Goal: Transaction & Acquisition: Book appointment/travel/reservation

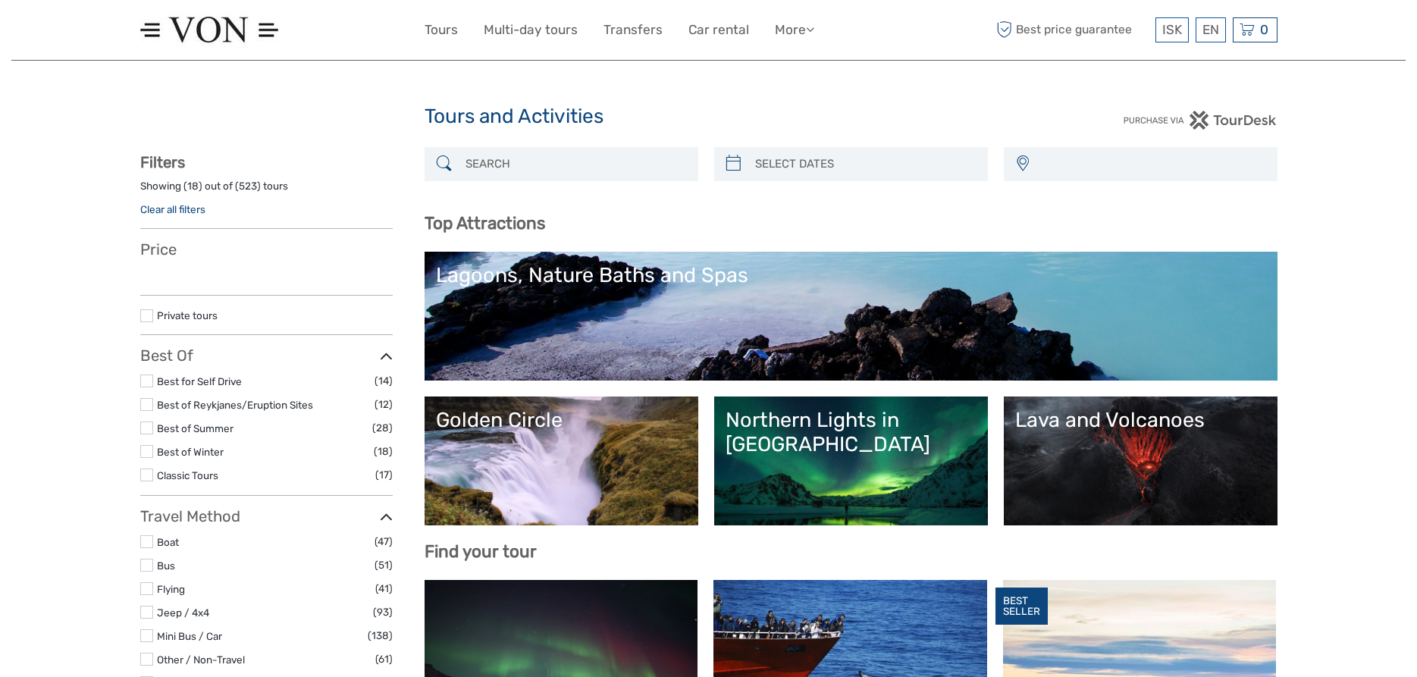
select select
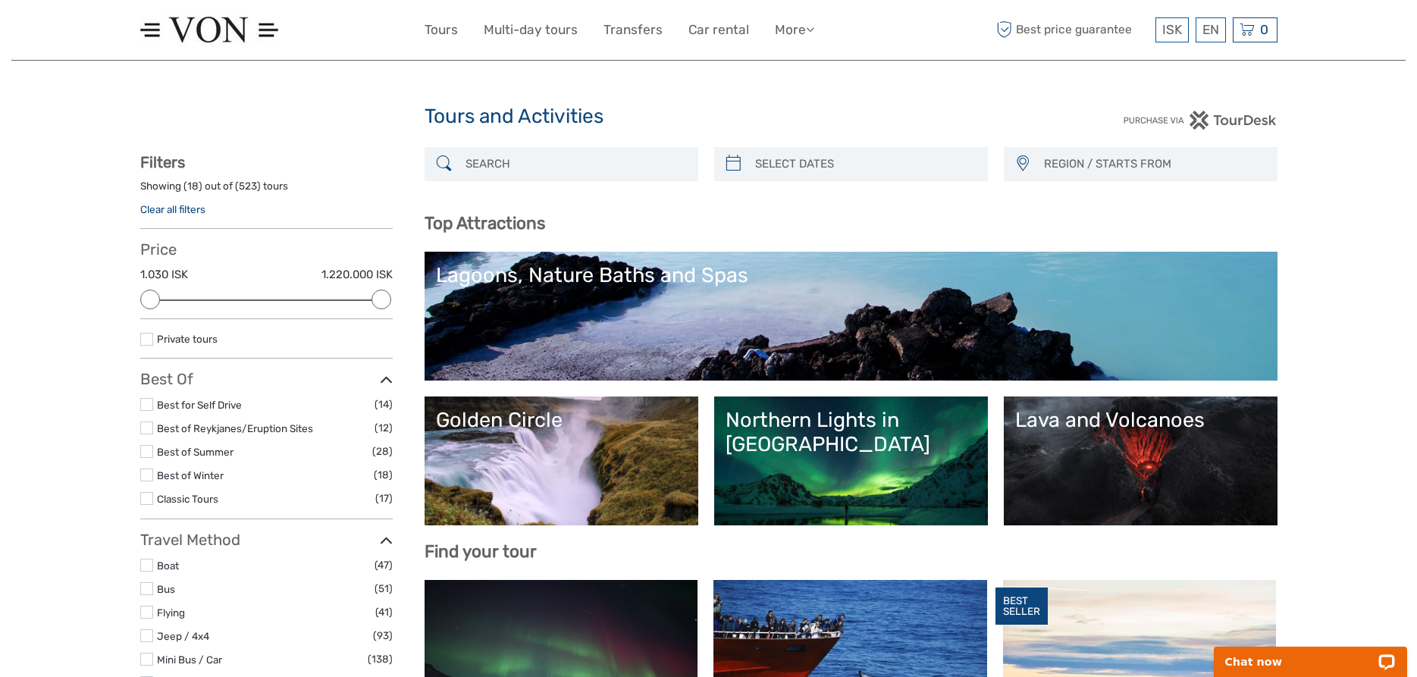
click at [557, 164] on input "search" at bounding box center [575, 164] width 231 height 27
click at [541, 418] on div "Golden Circle" at bounding box center [561, 420] width 251 height 24
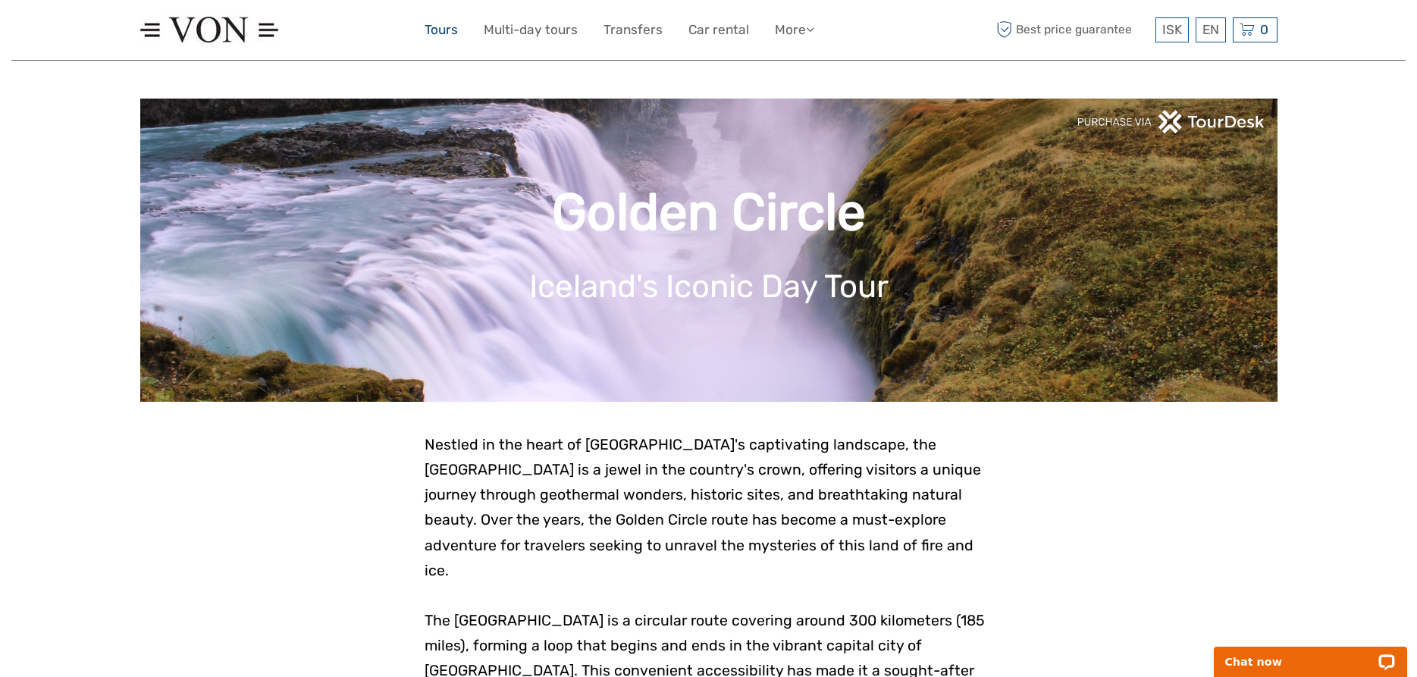
click at [438, 30] on link "Tours" at bounding box center [441, 30] width 33 height 22
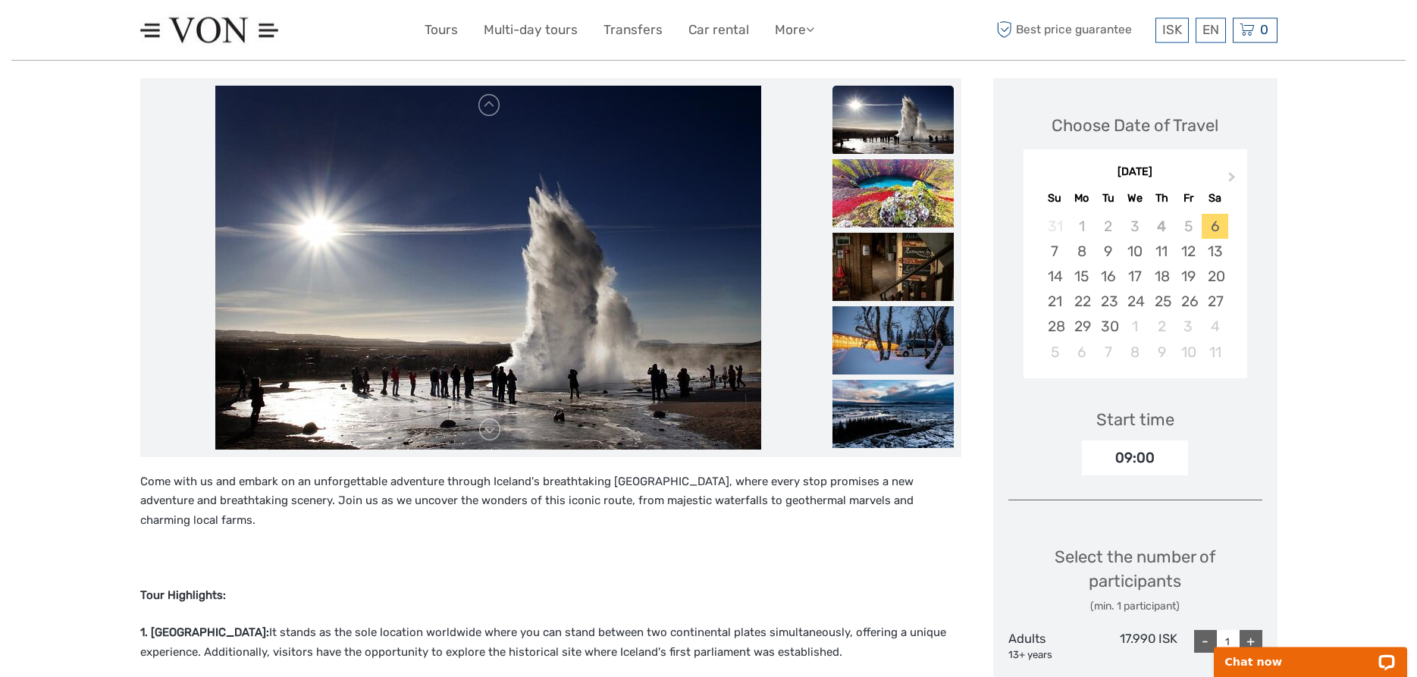
scroll to position [155, 0]
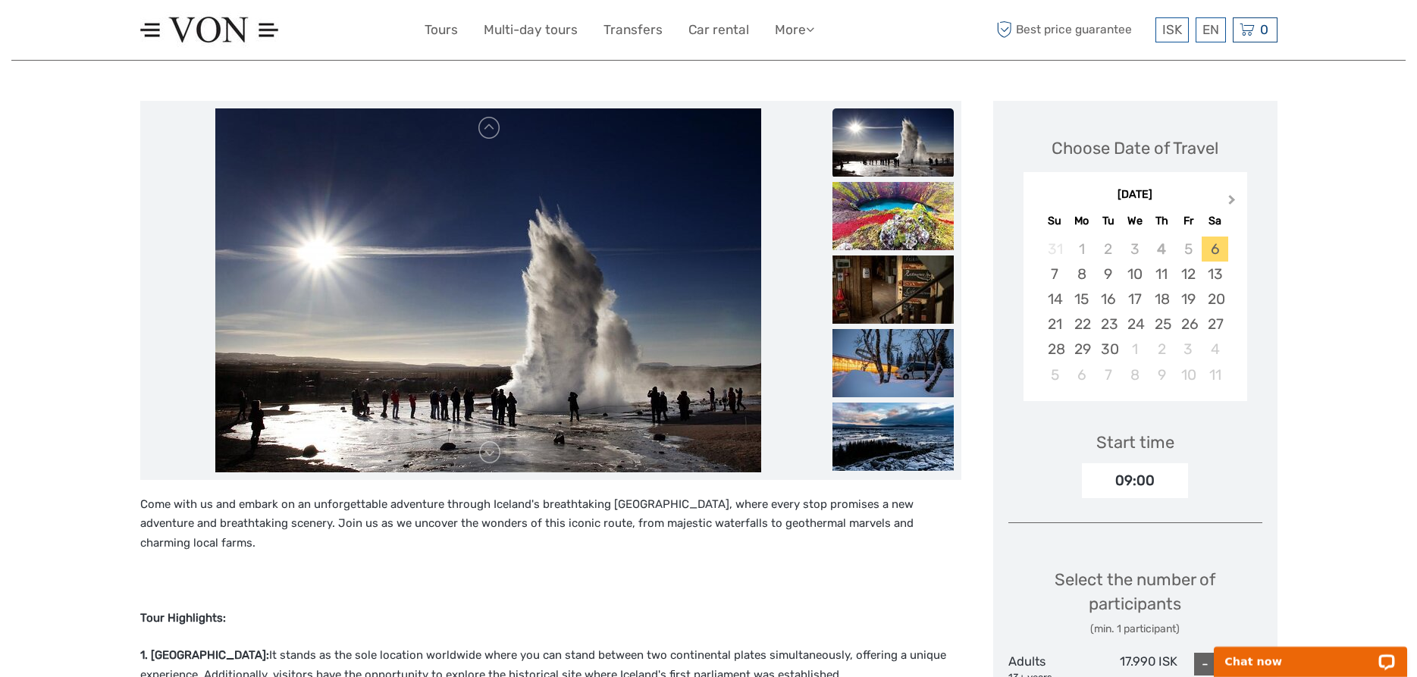
click at [1232, 201] on span "Next Month" at bounding box center [1232, 203] width 0 height 22
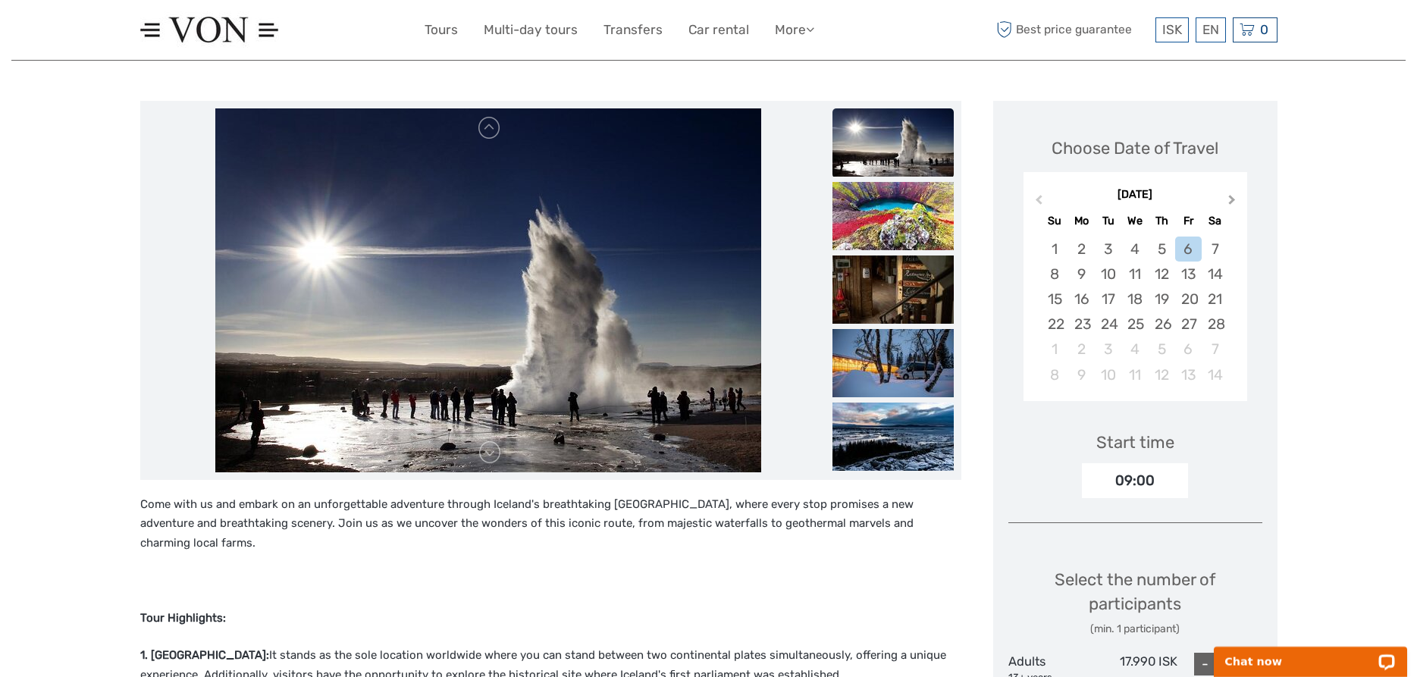
click at [1232, 201] on span "Next Month" at bounding box center [1232, 203] width 0 height 22
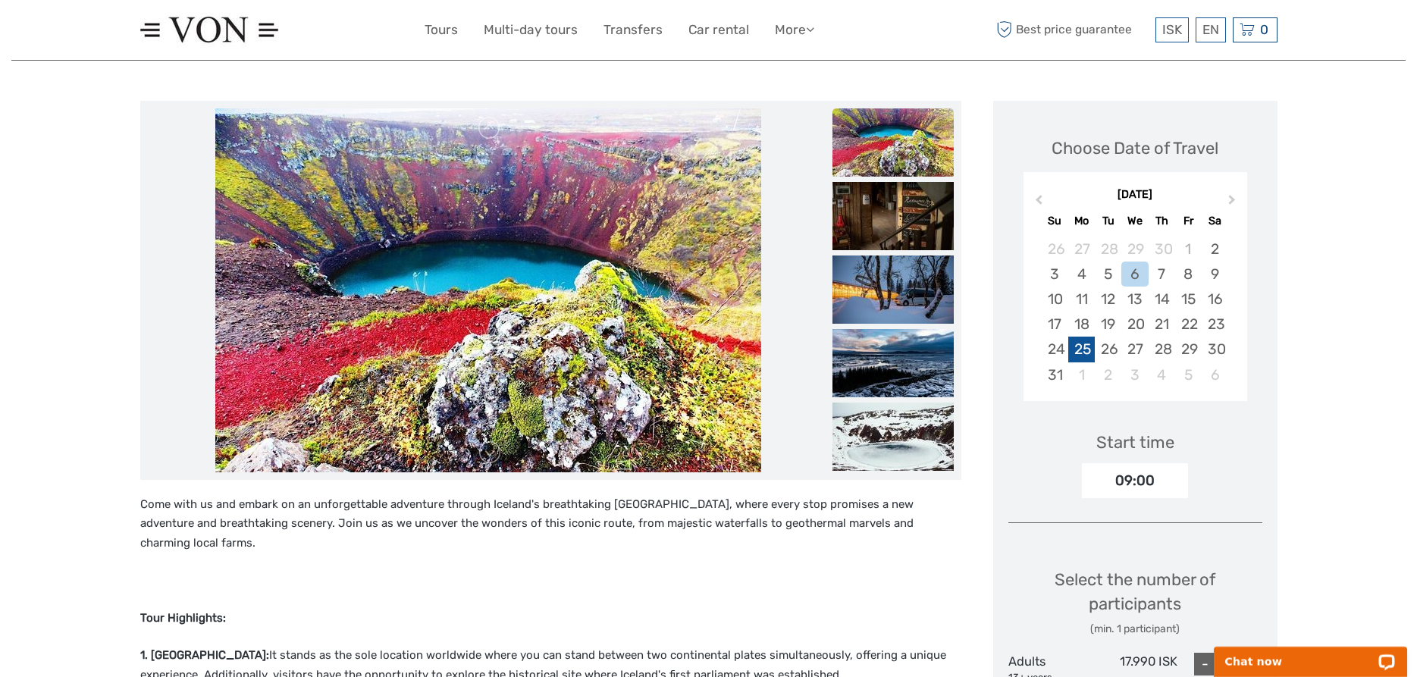
click at [1080, 350] on div "25" at bounding box center [1081, 349] width 27 height 25
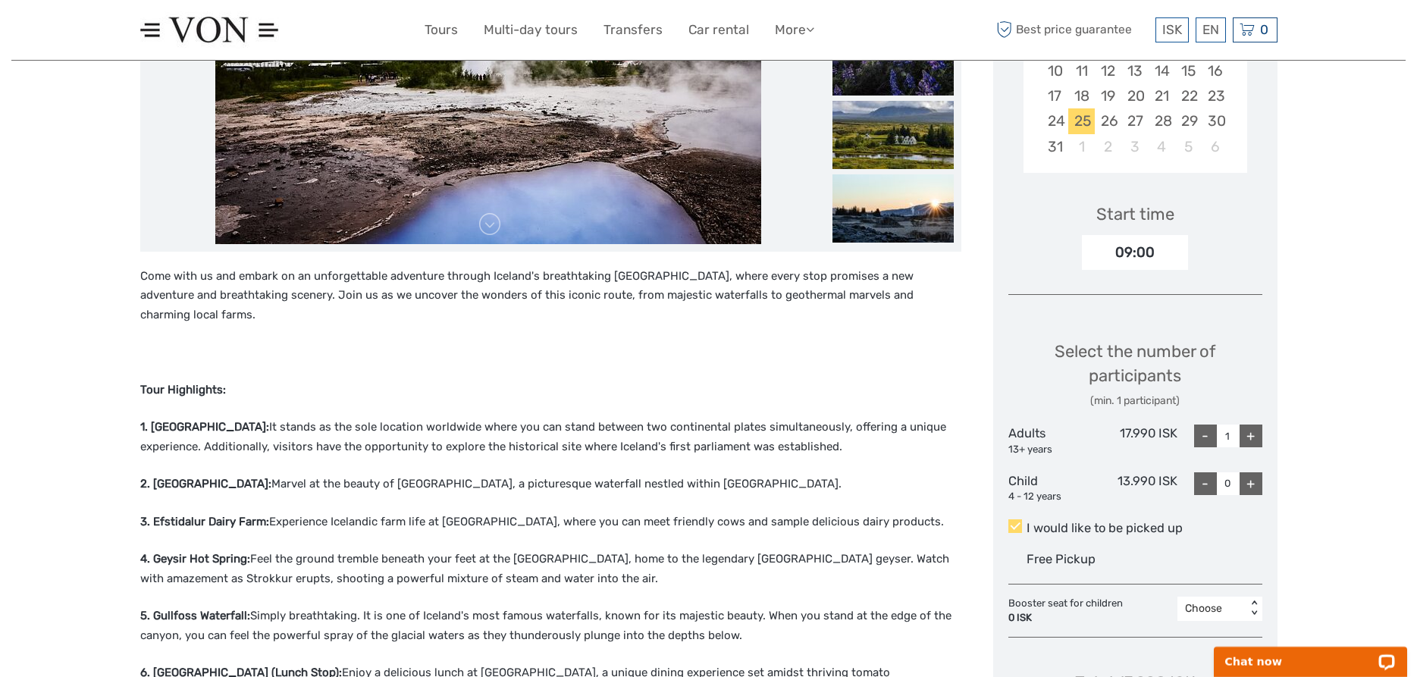
scroll to position [387, 0]
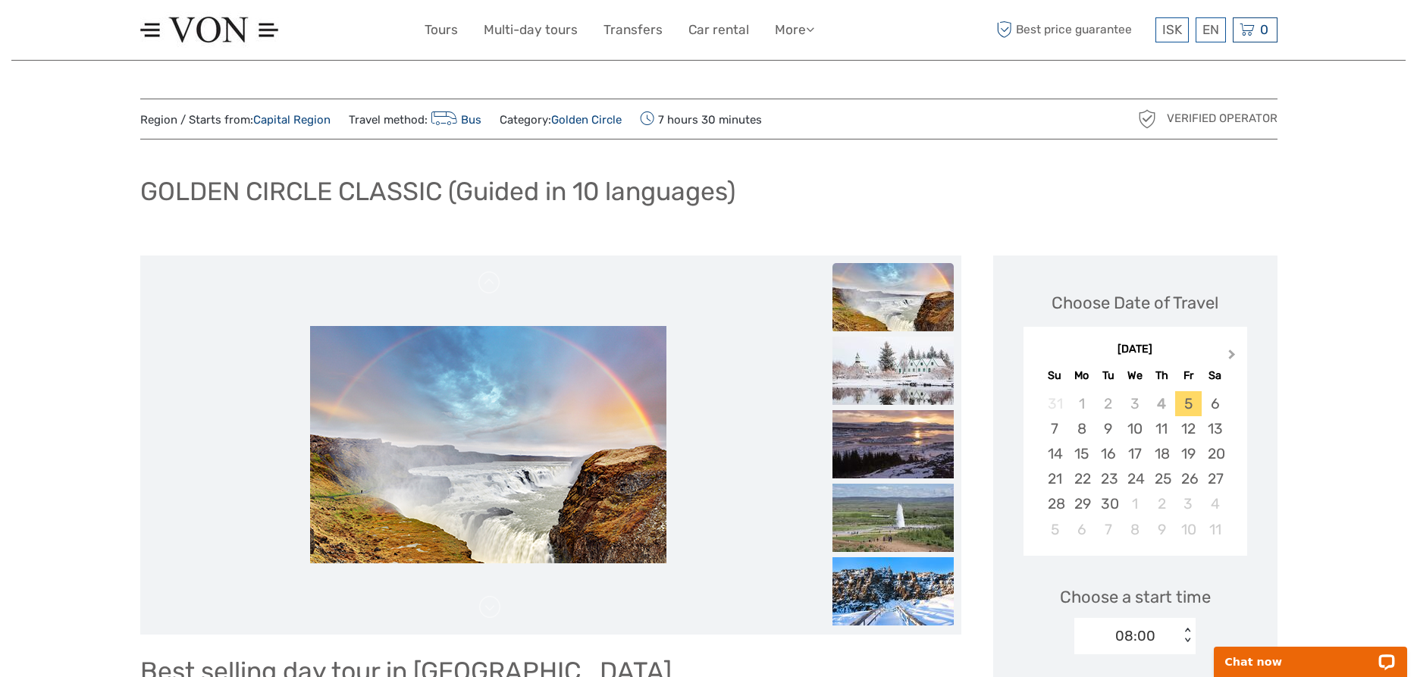
click at [1232, 353] on span "Next Month" at bounding box center [1232, 358] width 0 height 22
click at [1237, 353] on button "Next Month" at bounding box center [1234, 358] width 24 height 24
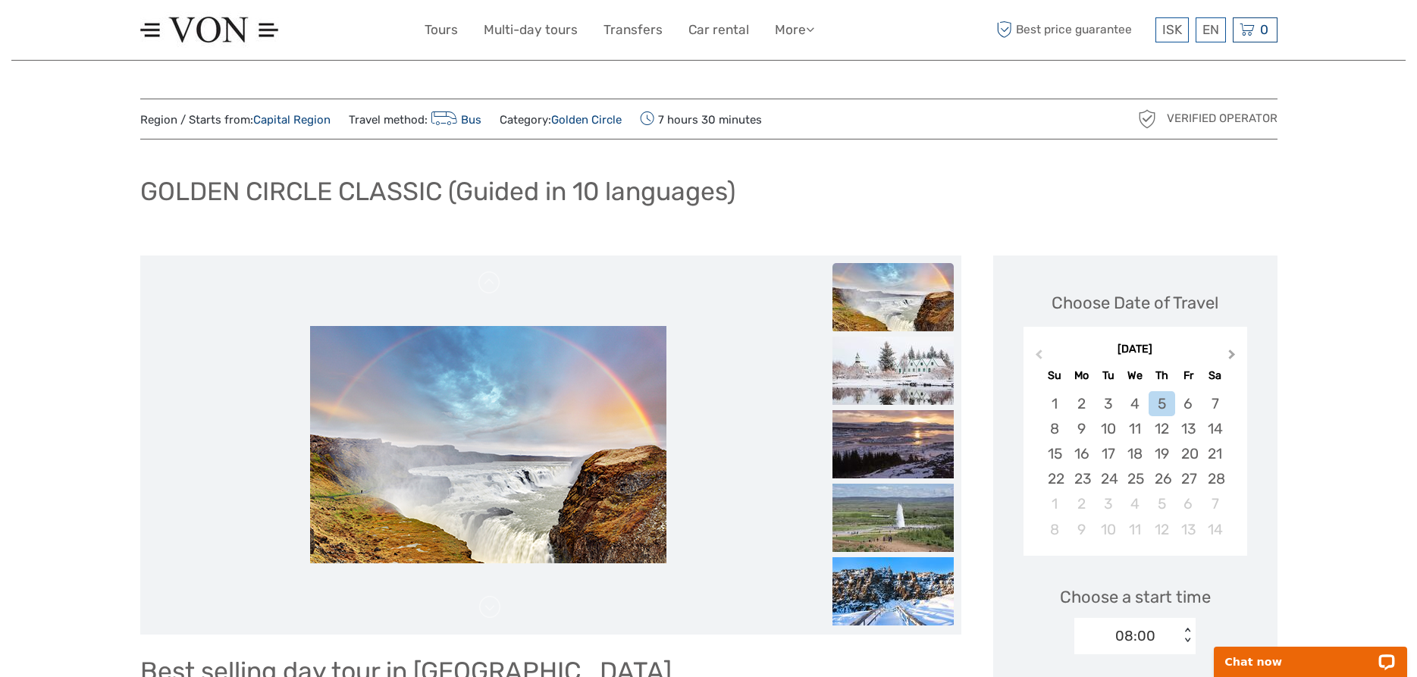
click at [1237, 353] on button "Next Month" at bounding box center [1234, 358] width 24 height 24
click at [1089, 507] on div "25" at bounding box center [1081, 503] width 27 height 25
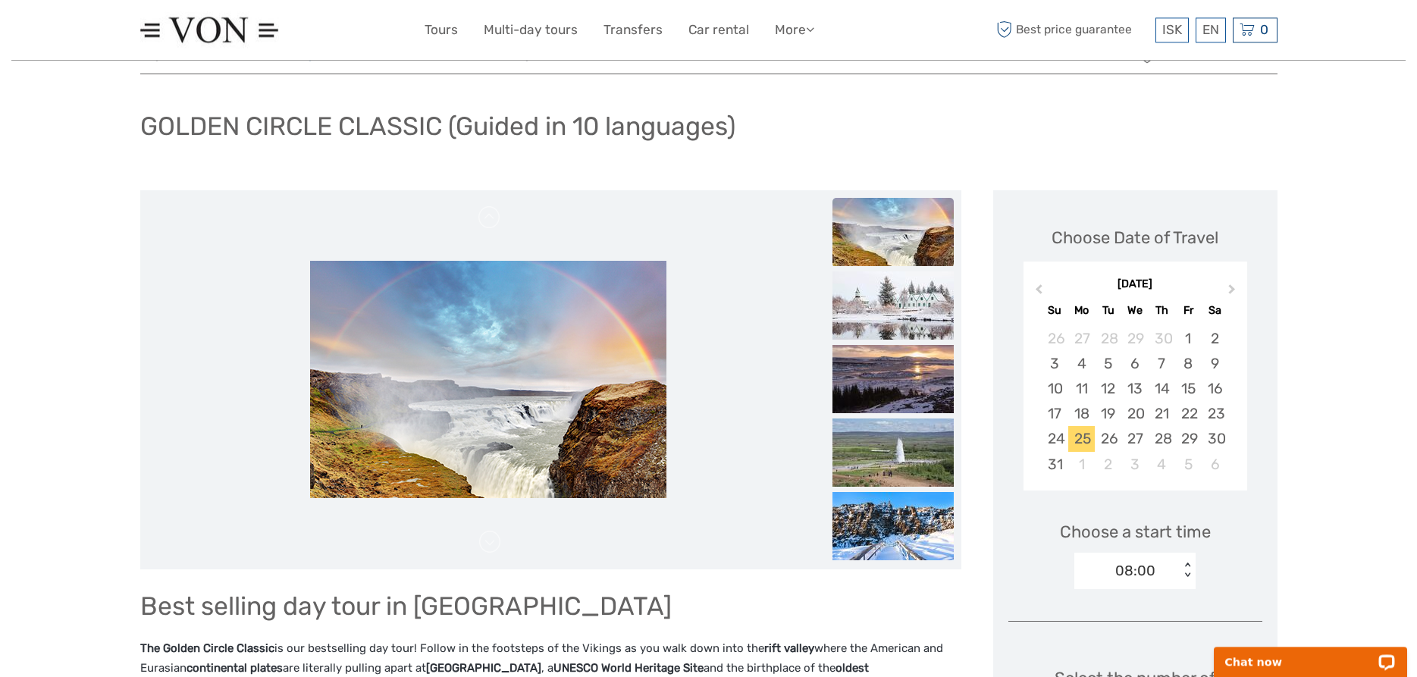
scroll to position [232, 0]
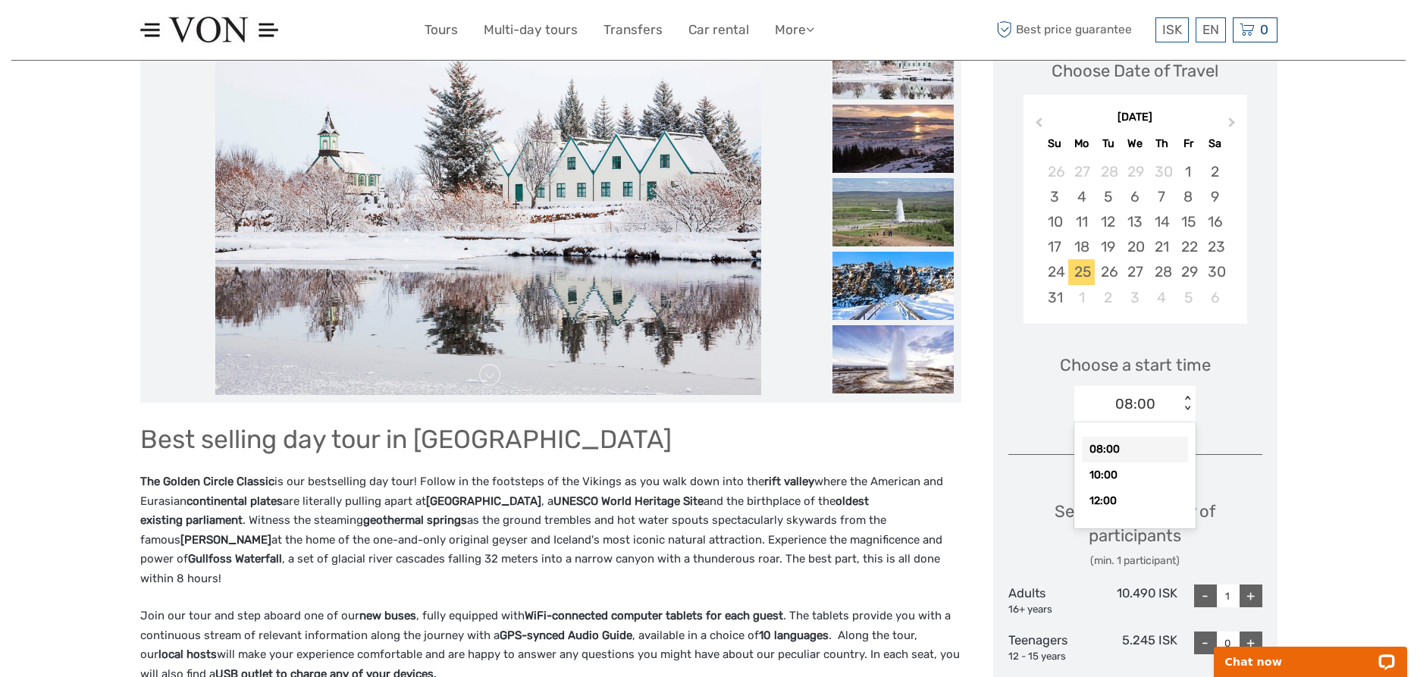
click at [1166, 403] on div "08:00" at bounding box center [1126, 404] width 105 height 23
click at [1156, 404] on div "08:00" at bounding box center [1126, 404] width 105 height 23
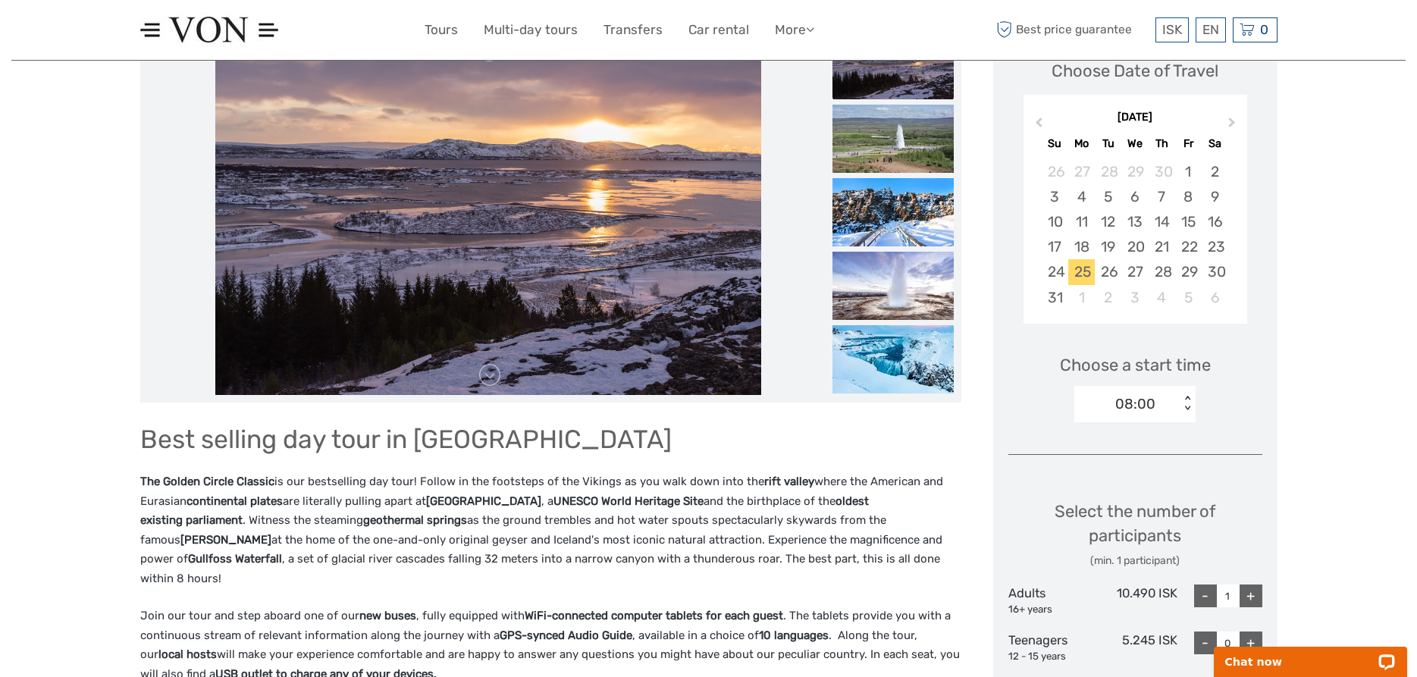
click at [1192, 410] on div "< >" at bounding box center [1187, 404] width 13 height 16
click at [1251, 403] on div "Choose a start time option 08:00 selected, 1 of 3. 3 results available. Use Up …" at bounding box center [1135, 381] width 254 height 97
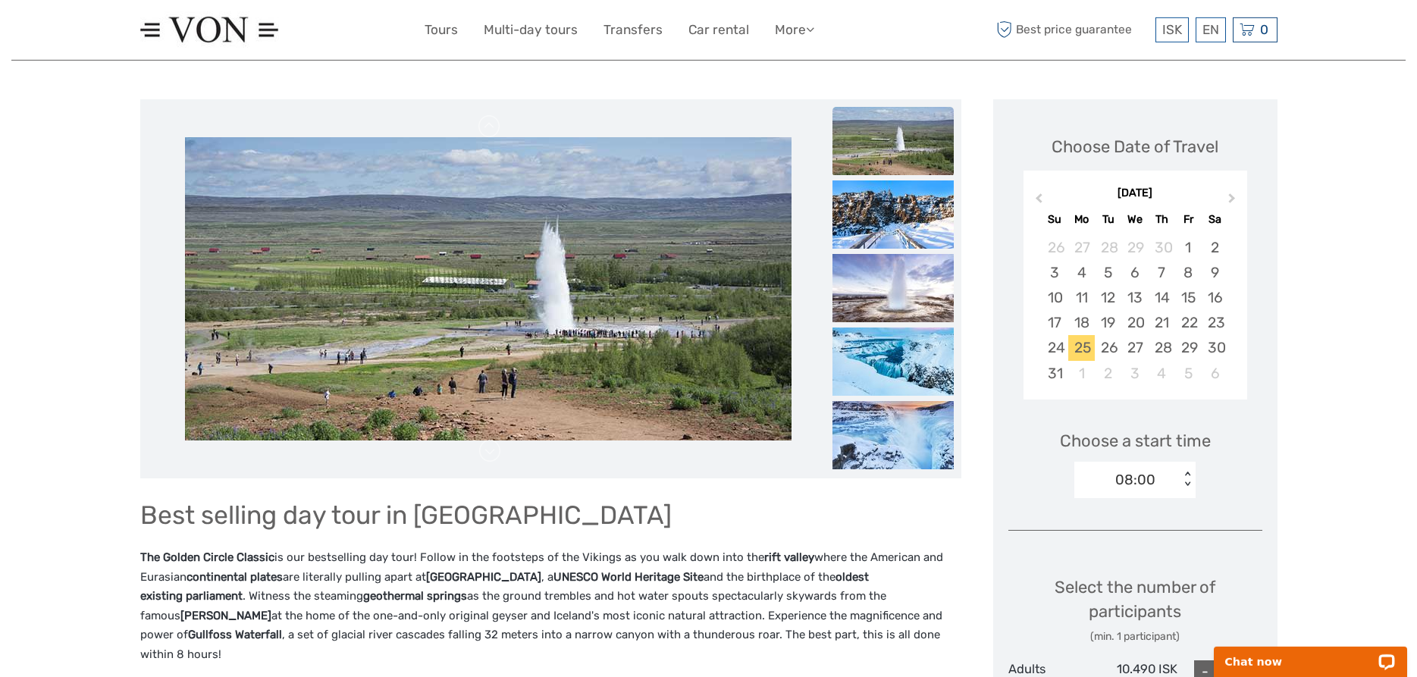
scroll to position [77, 0]
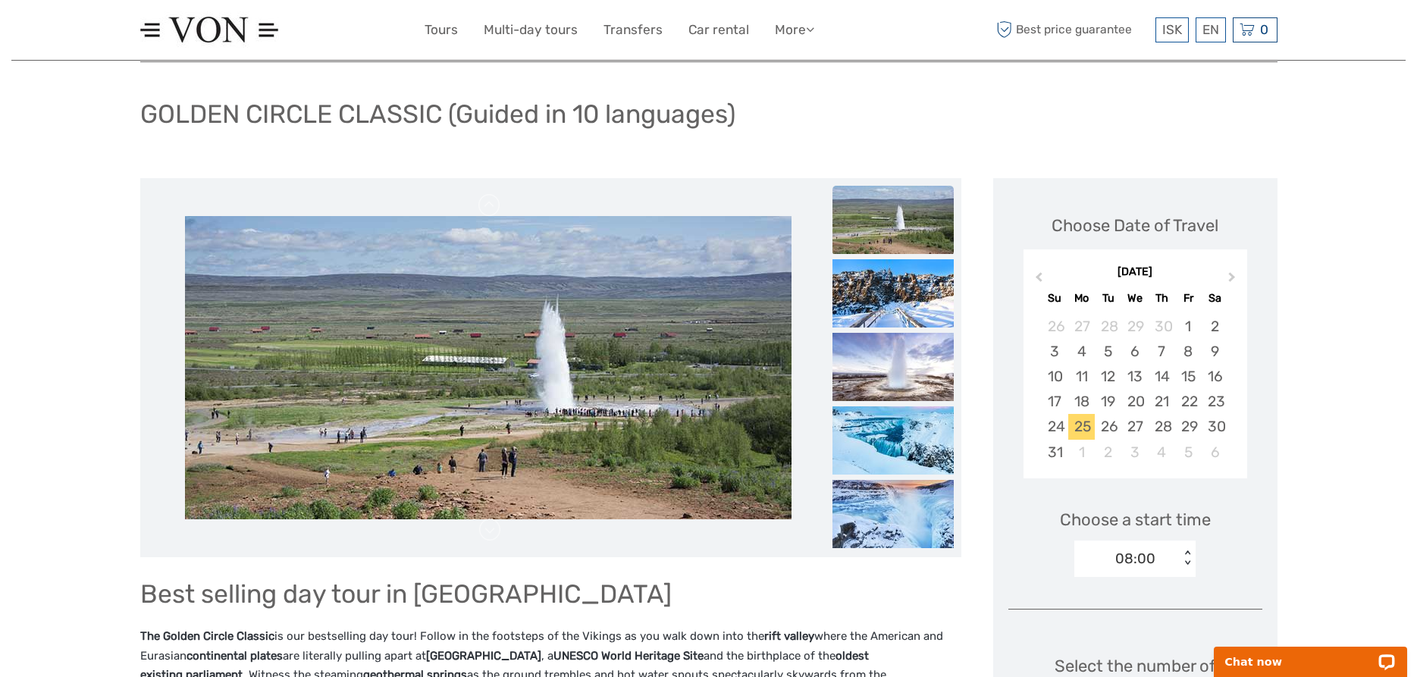
click at [910, 223] on img at bounding box center [893, 220] width 121 height 68
click at [890, 306] on img at bounding box center [893, 293] width 121 height 68
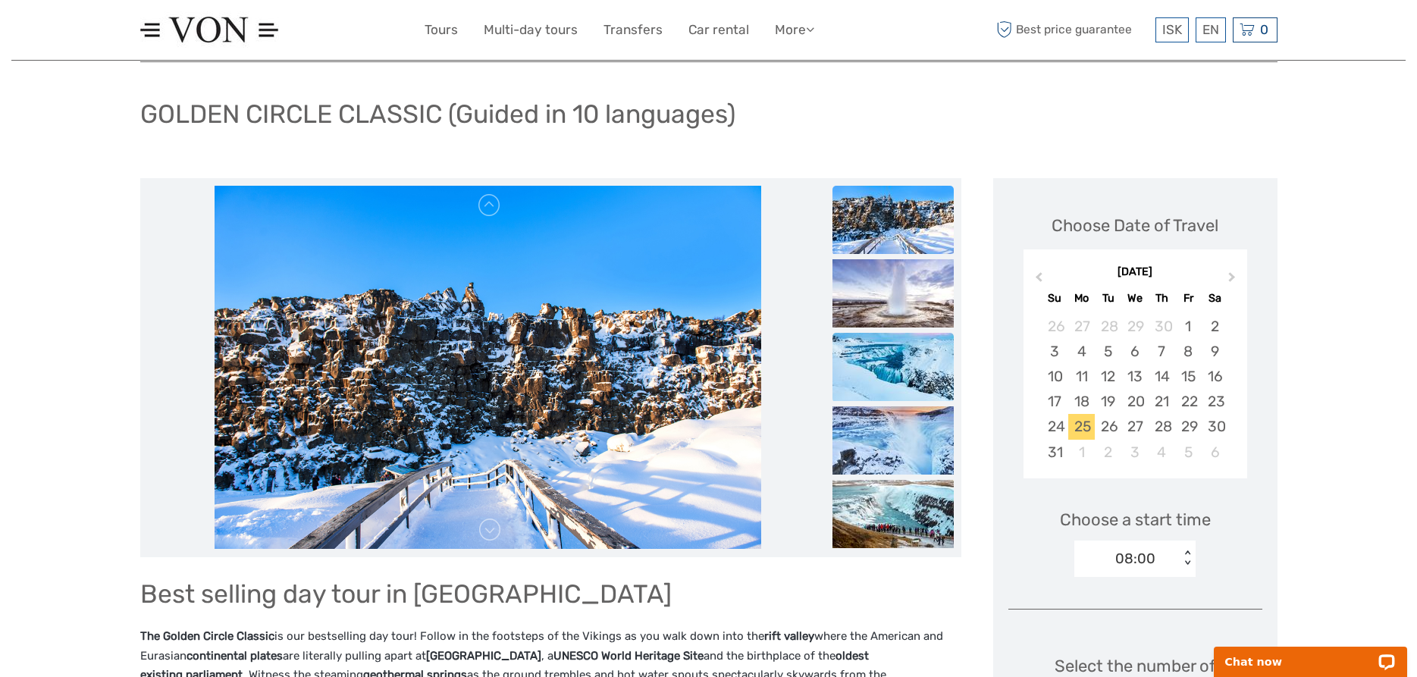
click at [899, 355] on img at bounding box center [893, 367] width 121 height 68
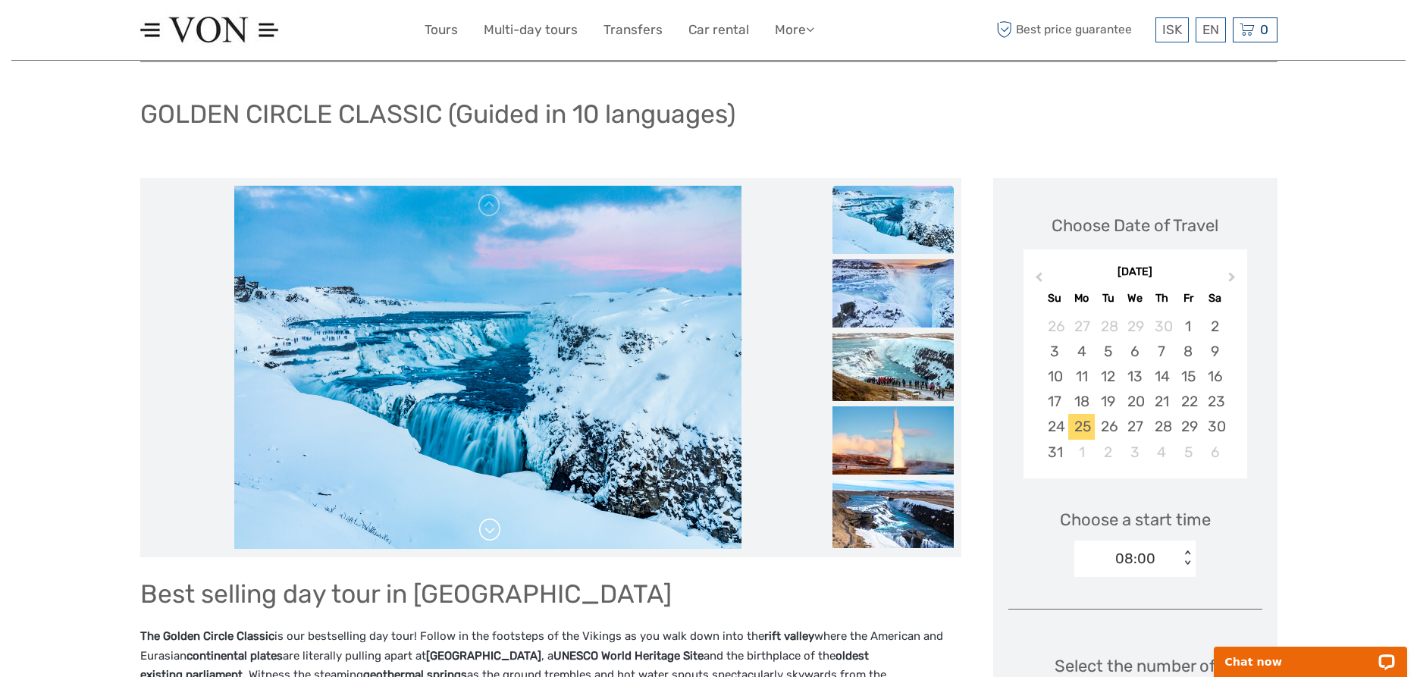
click at [491, 537] on link at bounding box center [490, 530] width 24 height 24
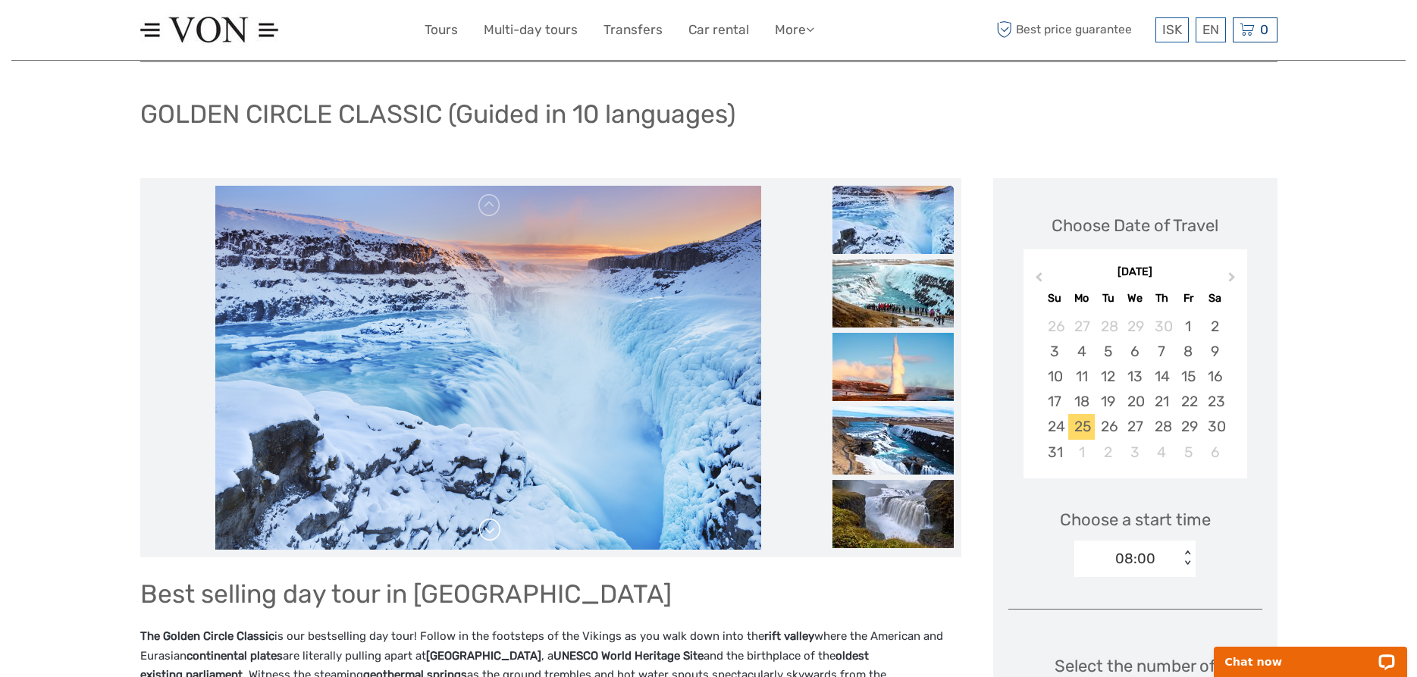
click at [491, 537] on link at bounding box center [490, 530] width 24 height 24
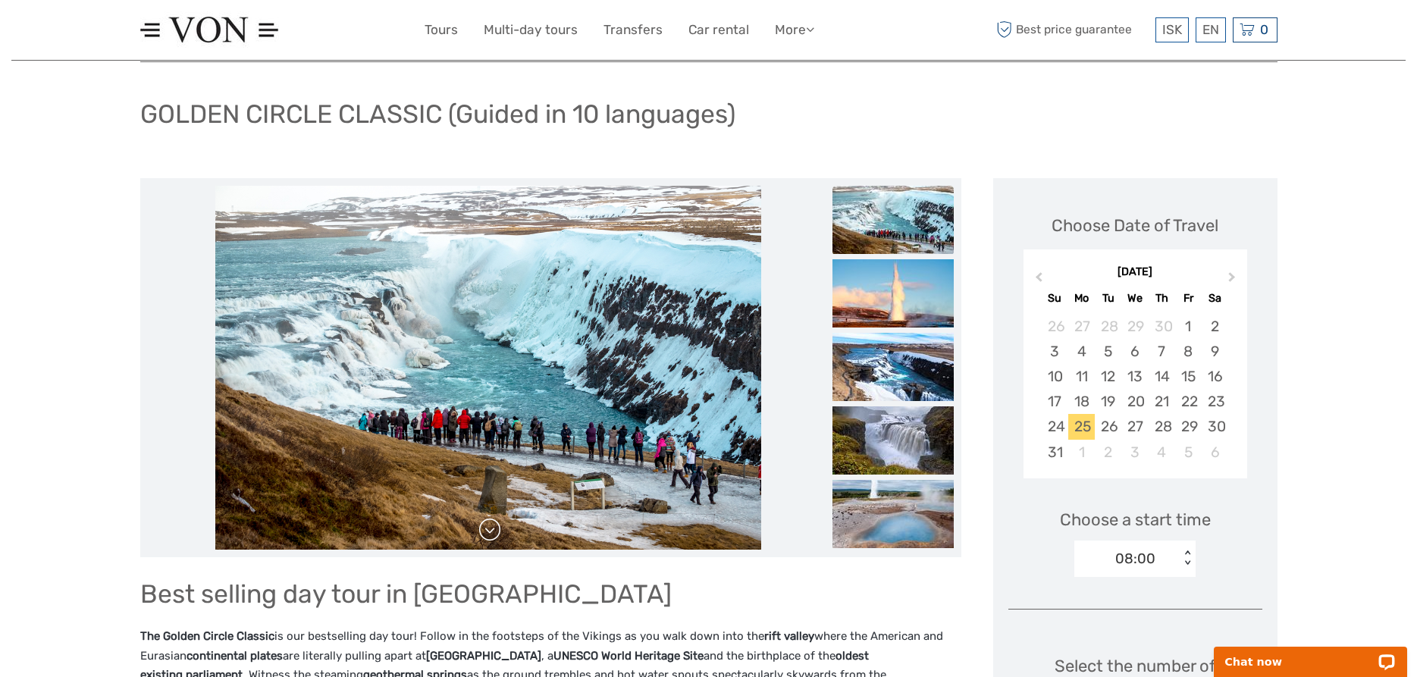
click at [491, 537] on link at bounding box center [490, 530] width 24 height 24
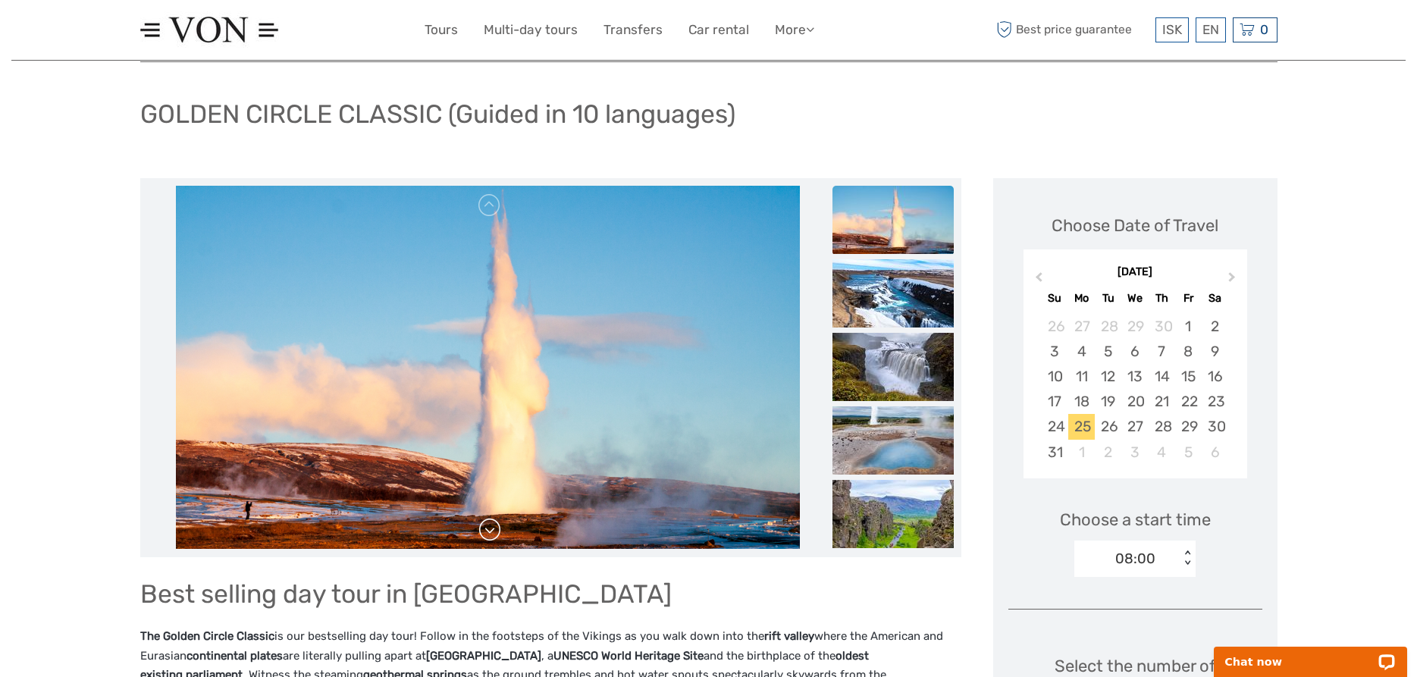
click at [491, 537] on link at bounding box center [490, 530] width 24 height 24
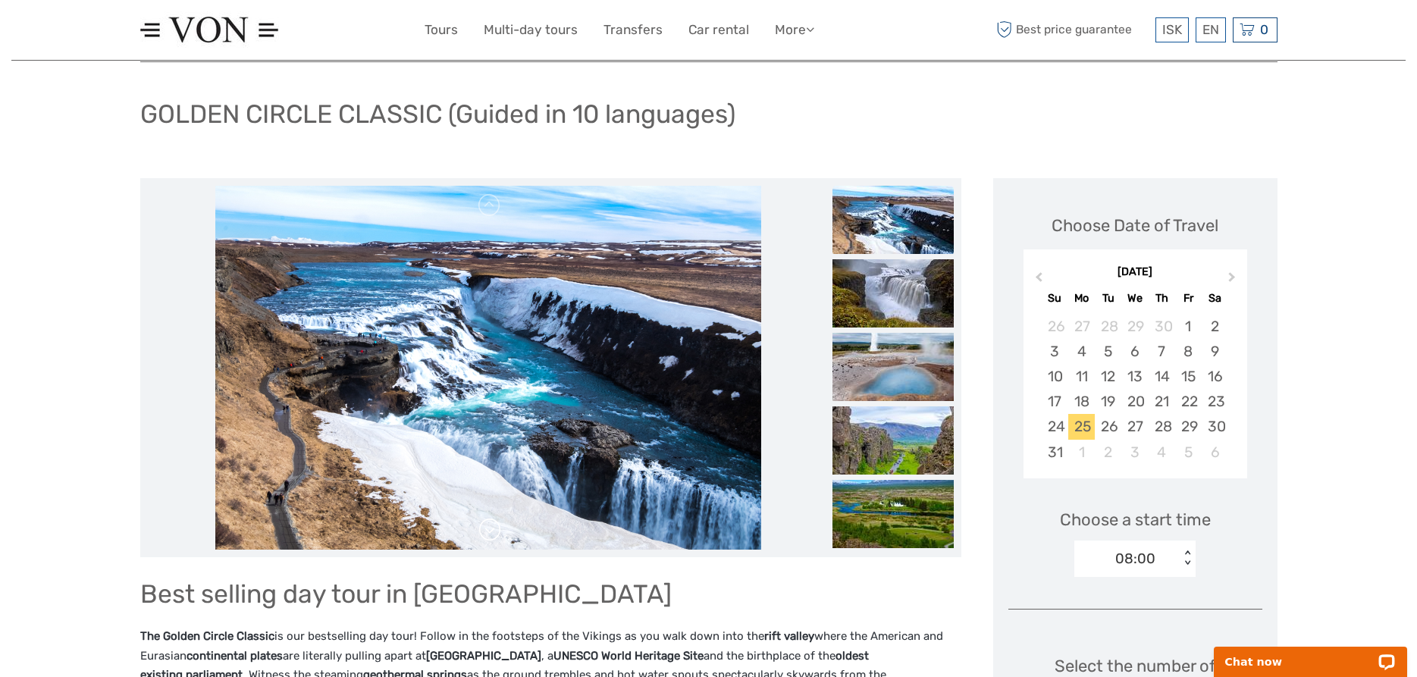
click at [491, 537] on link at bounding box center [490, 530] width 24 height 24
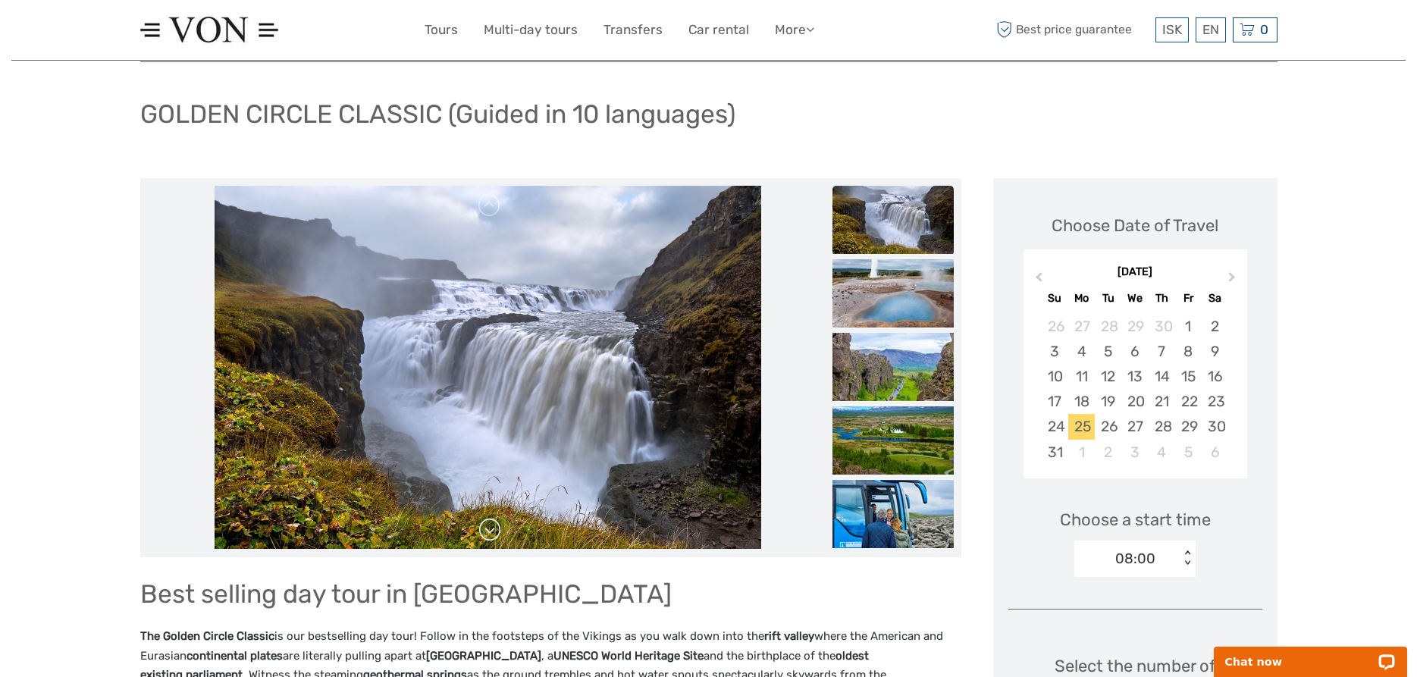
click at [491, 537] on link at bounding box center [490, 530] width 24 height 24
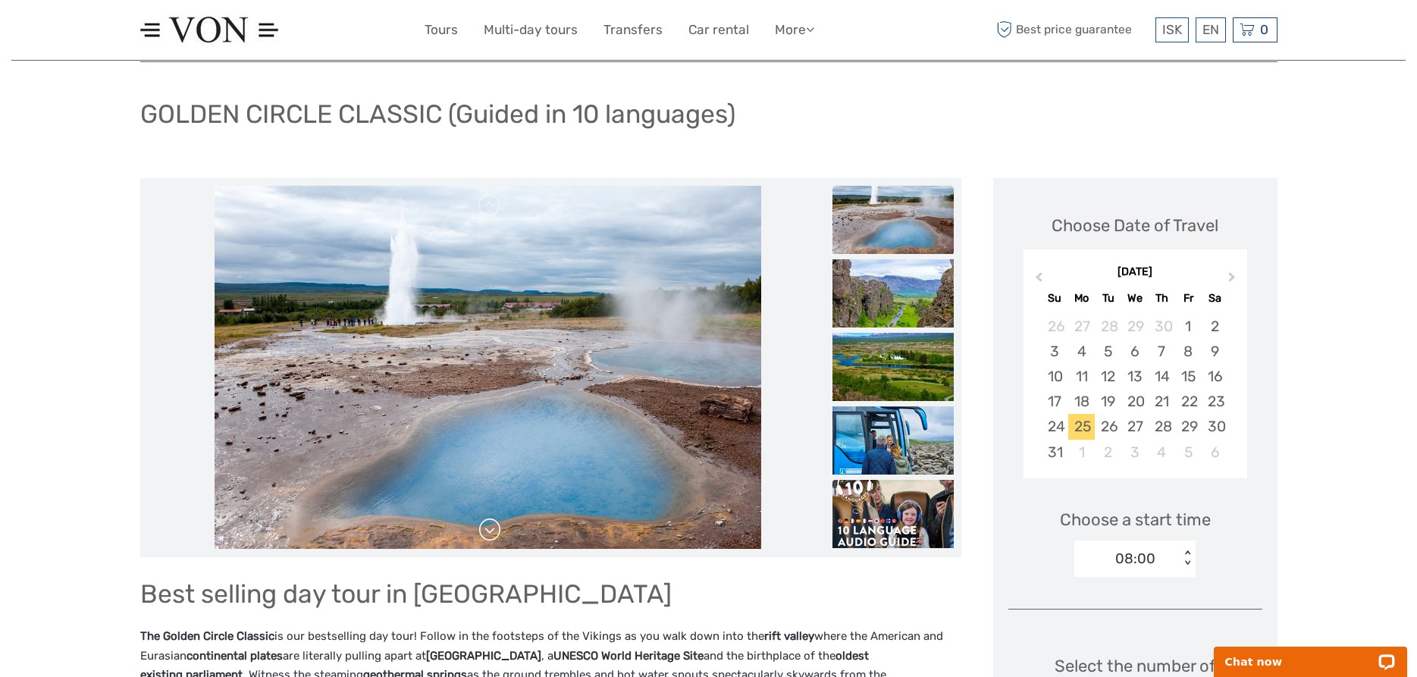
click at [491, 537] on link at bounding box center [490, 530] width 24 height 24
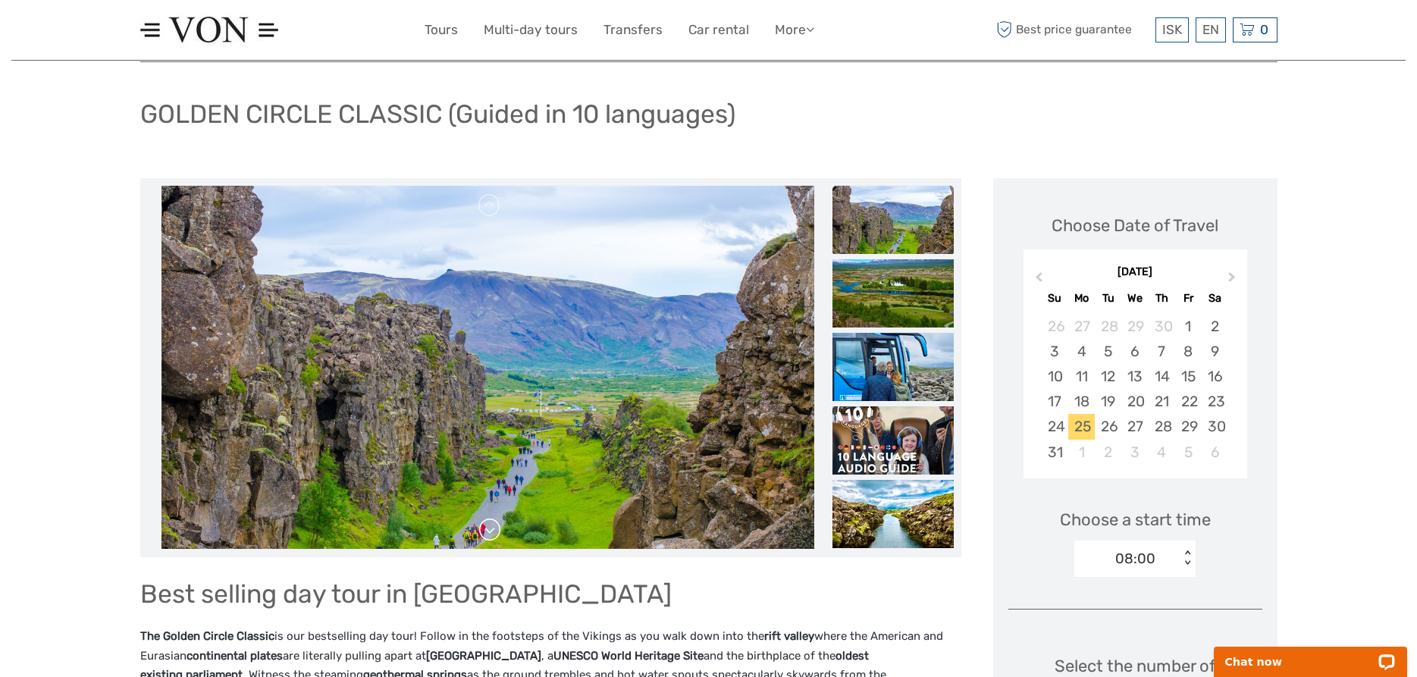
click at [491, 537] on link at bounding box center [490, 530] width 24 height 24
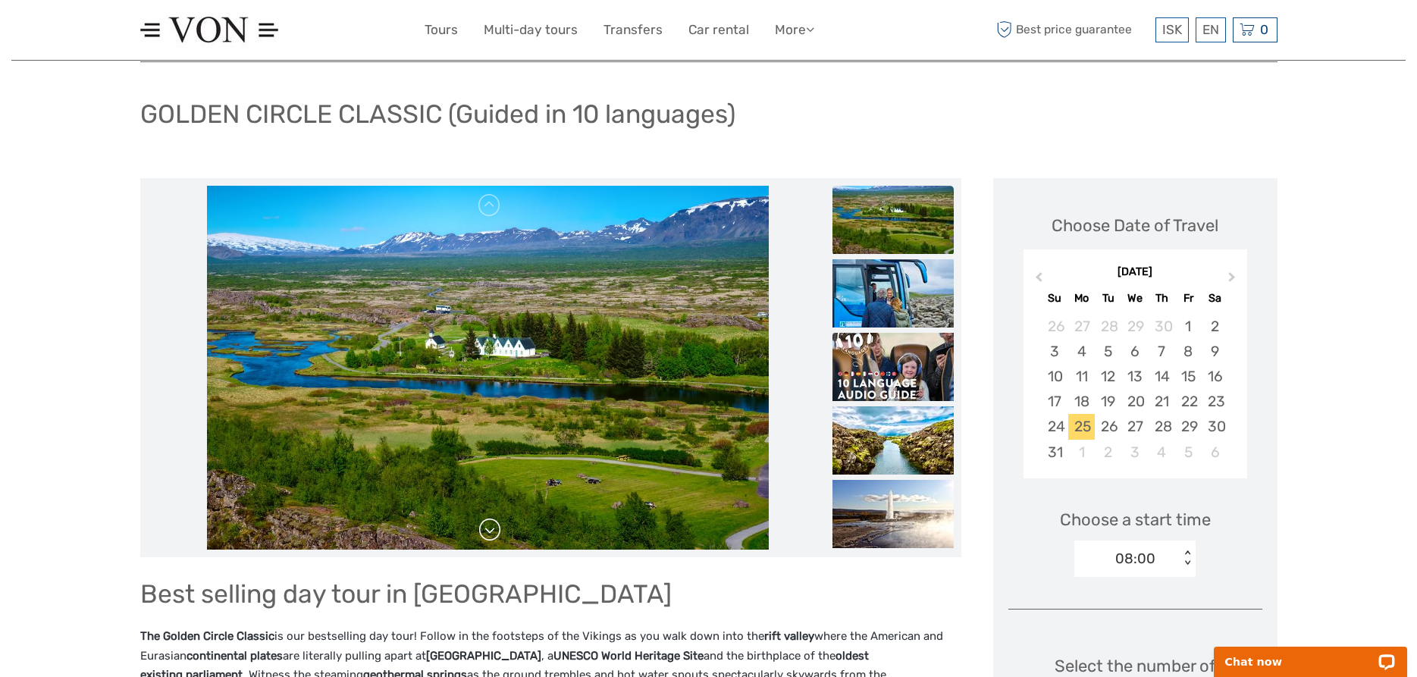
click at [491, 537] on link at bounding box center [490, 530] width 24 height 24
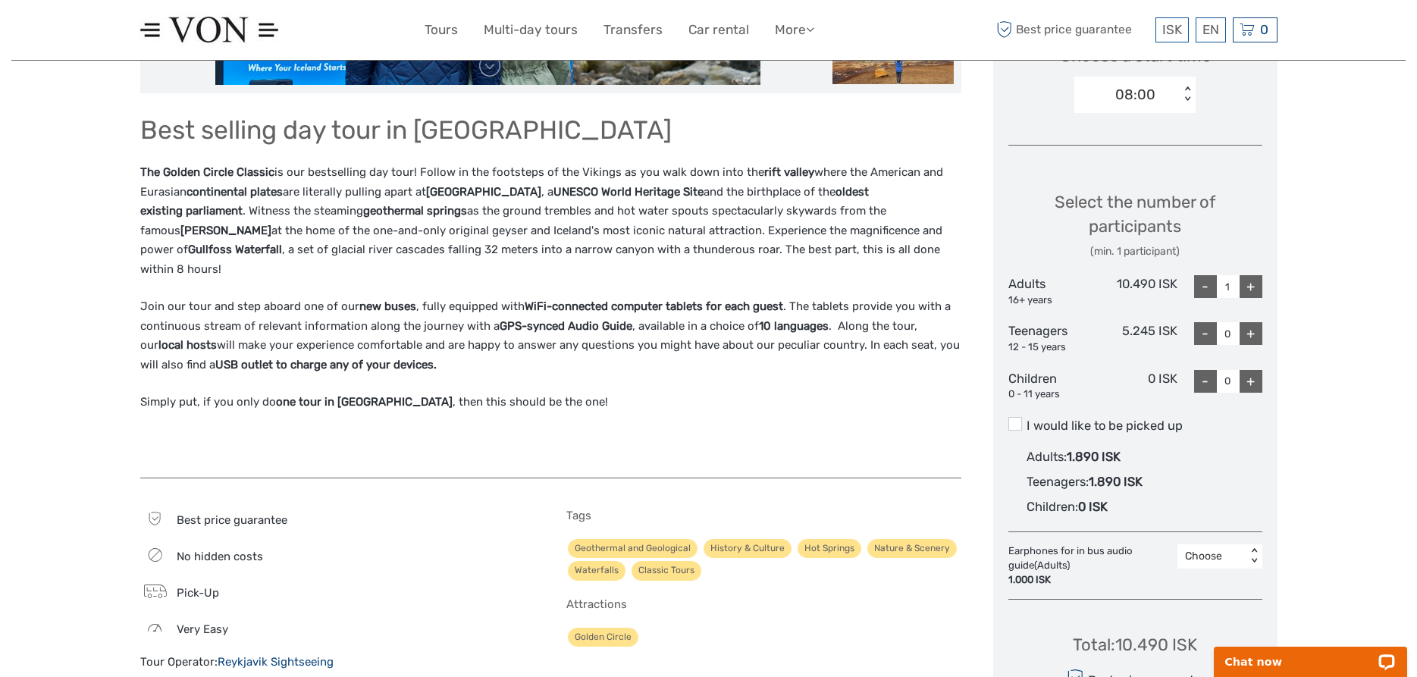
scroll to position [232, 0]
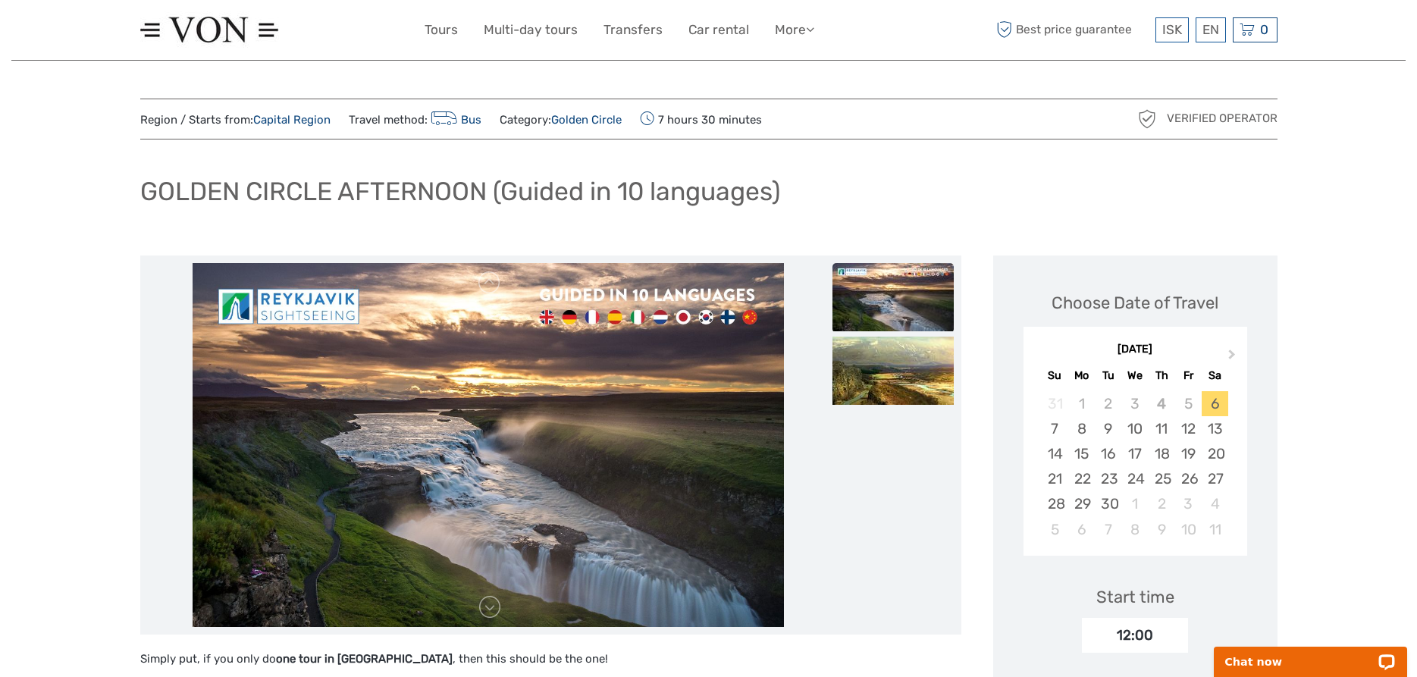
scroll to position [77, 0]
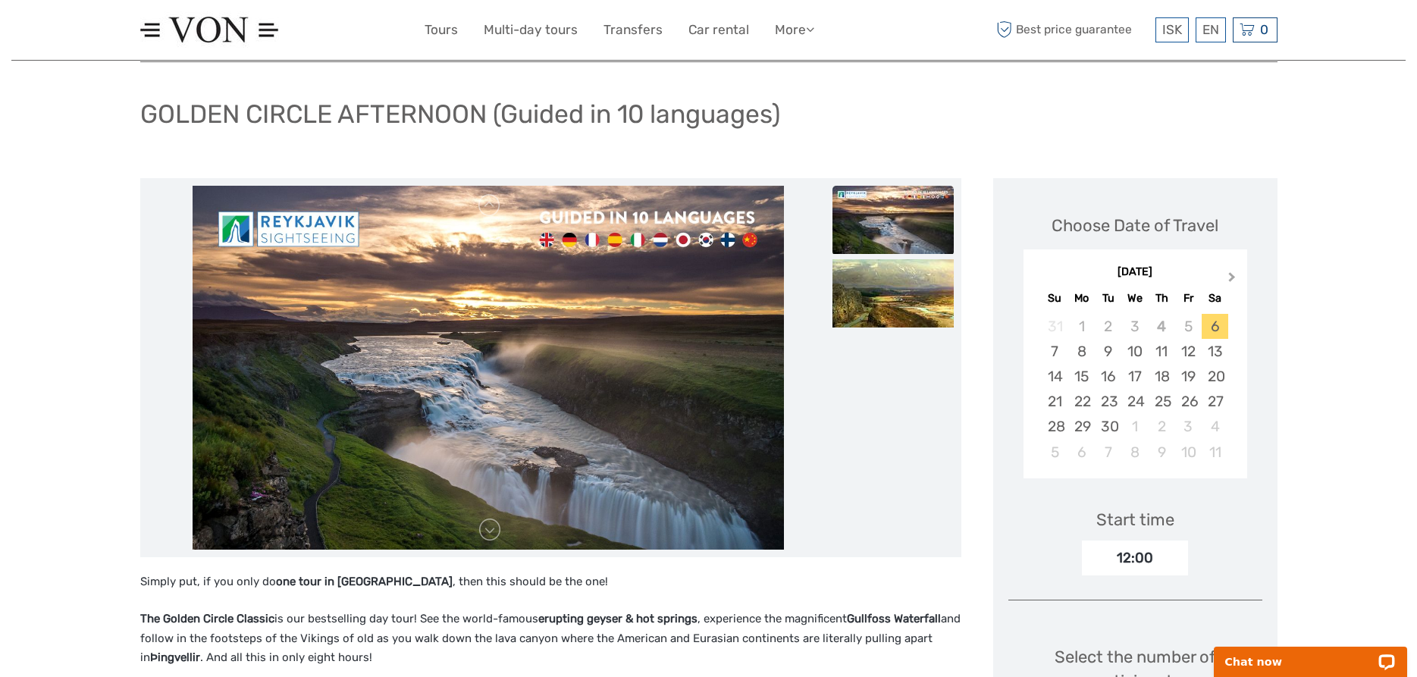
click at [1225, 273] on button "Next Month" at bounding box center [1234, 280] width 24 height 24
click at [1228, 273] on button "Next Month" at bounding box center [1234, 280] width 24 height 24
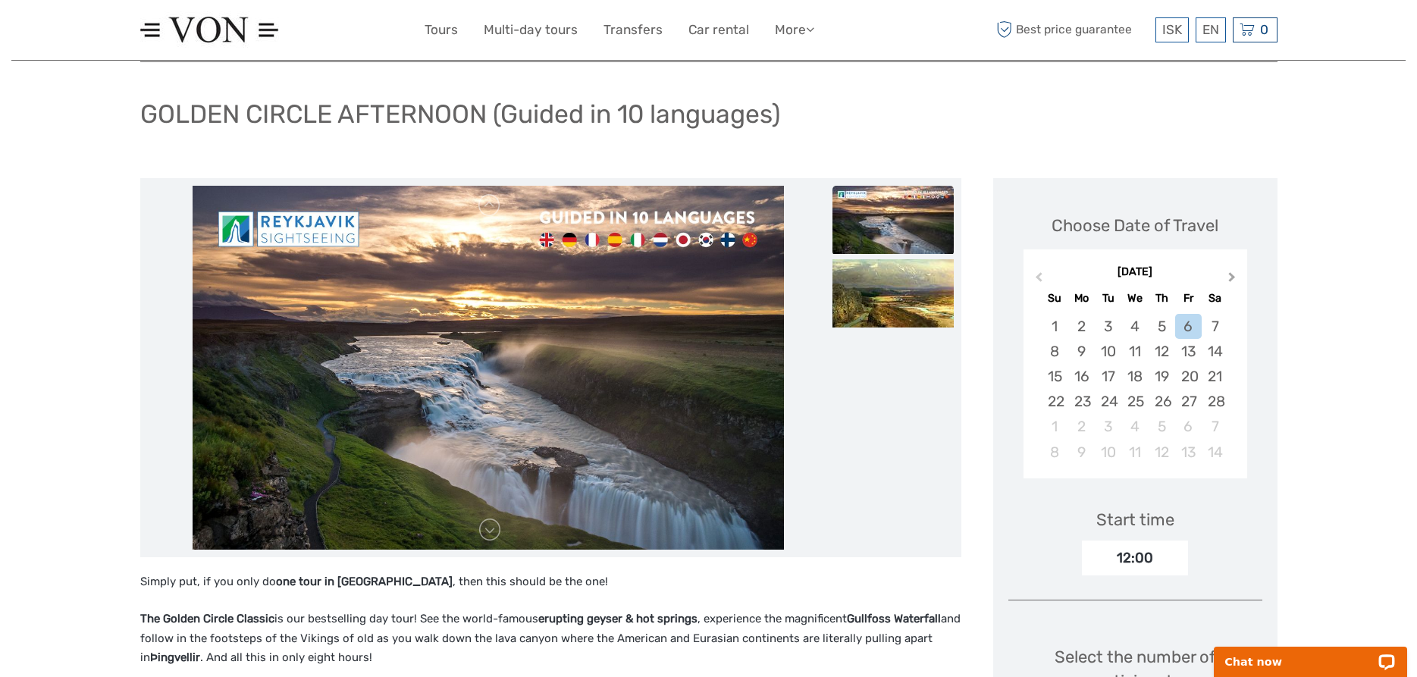
click at [1228, 273] on button "Next Month" at bounding box center [1234, 280] width 24 height 24
click at [1078, 432] on div "25" at bounding box center [1081, 426] width 27 height 25
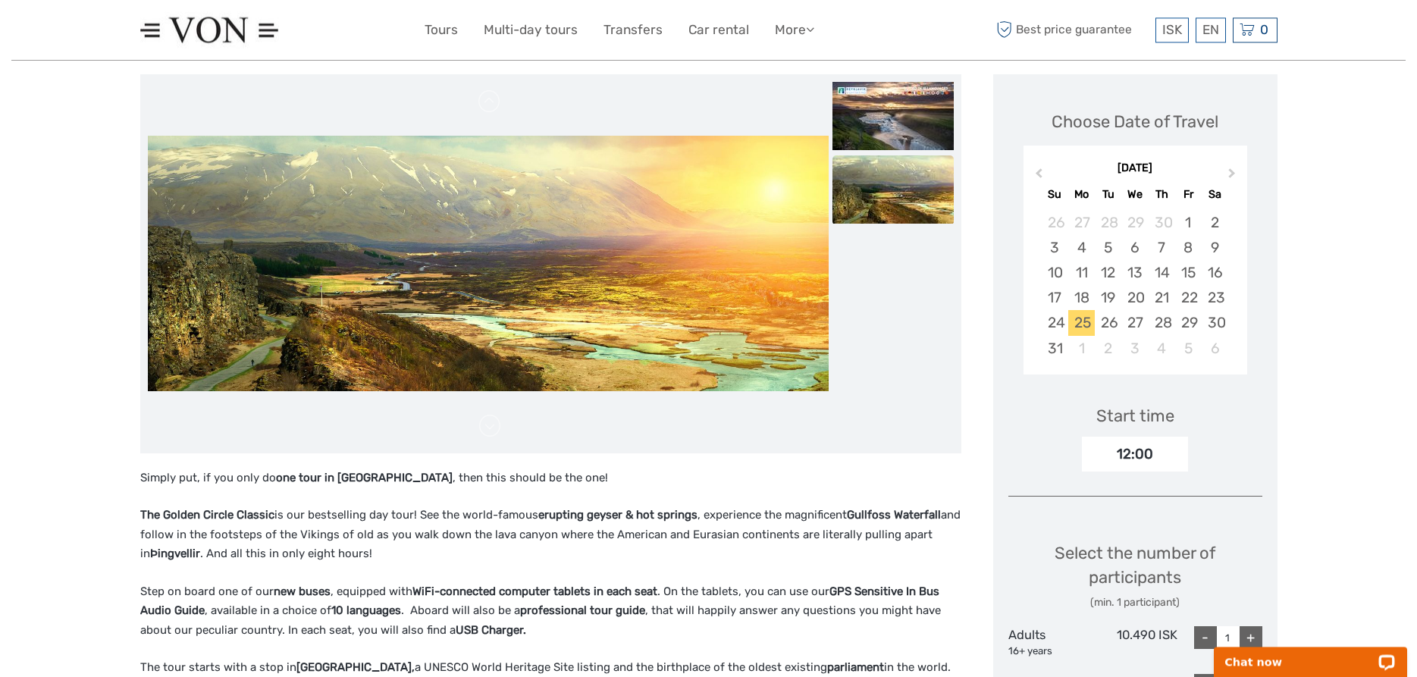
scroll to position [309, 0]
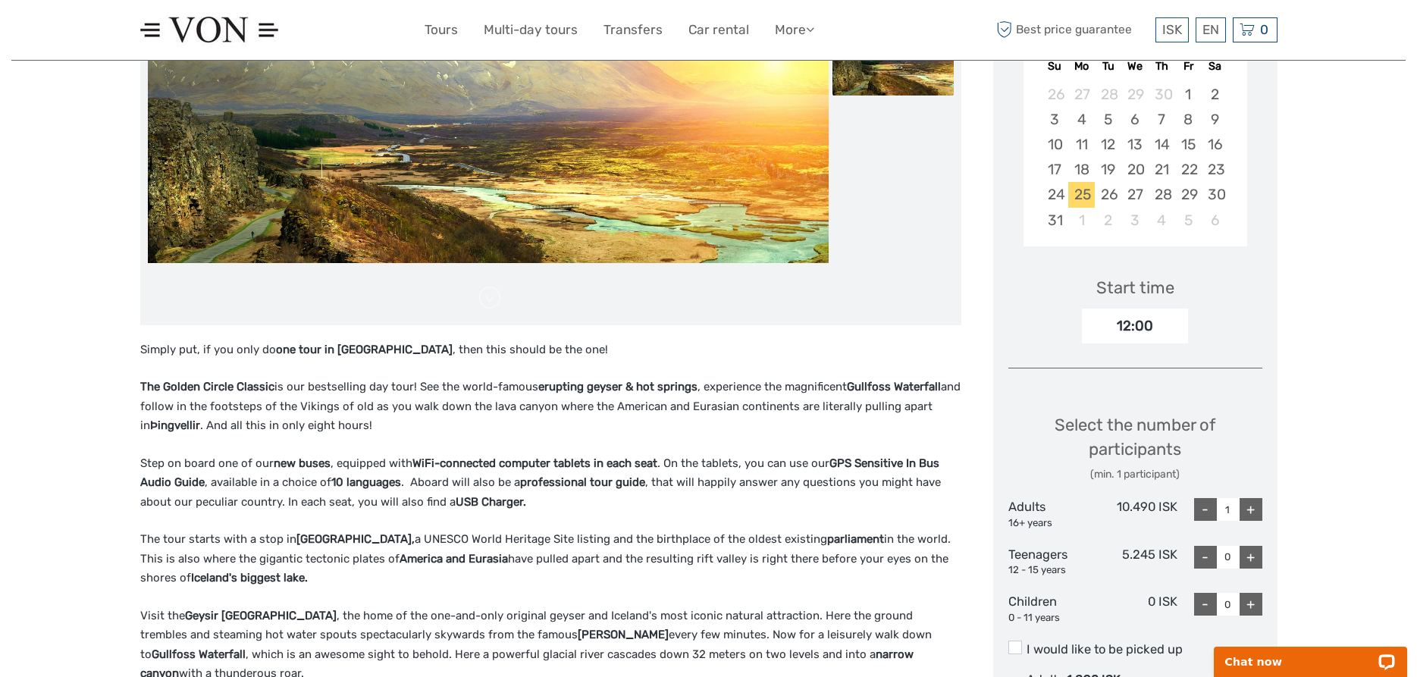
click at [1155, 318] on div "12:00" at bounding box center [1135, 326] width 106 height 35
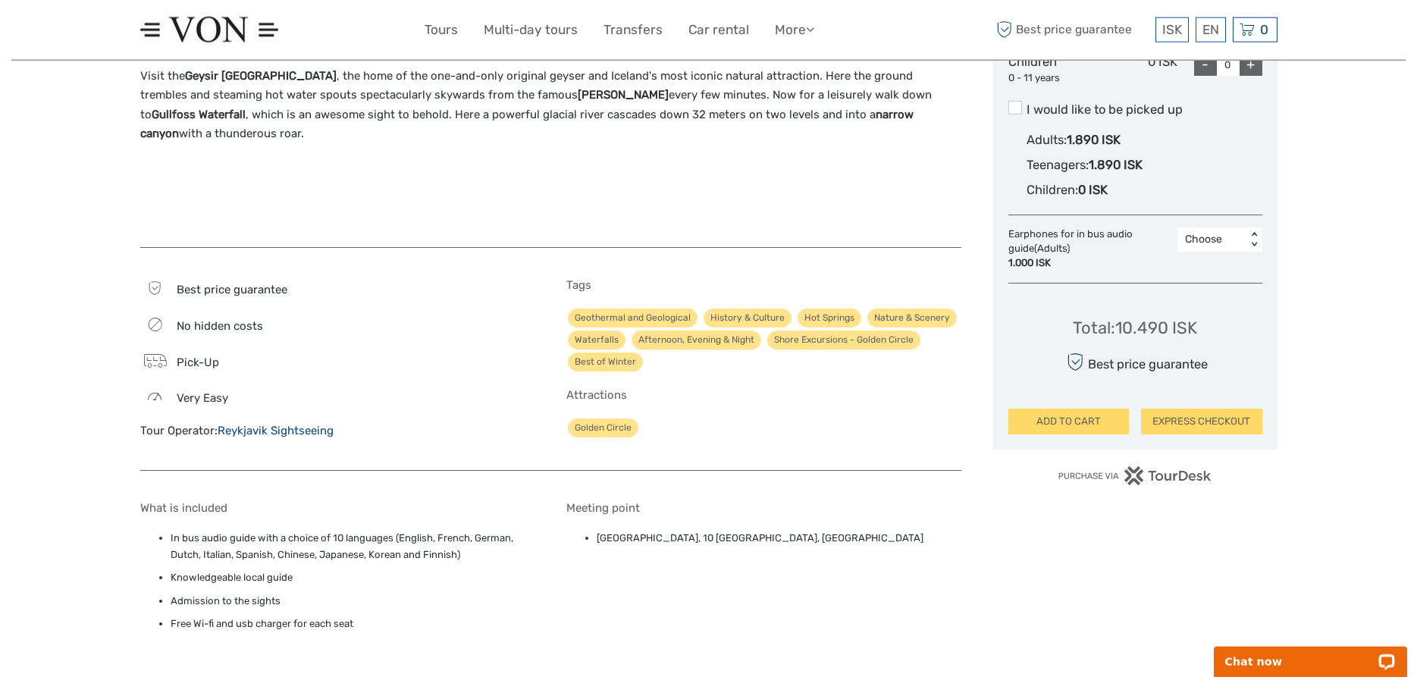
scroll to position [1083, 0]
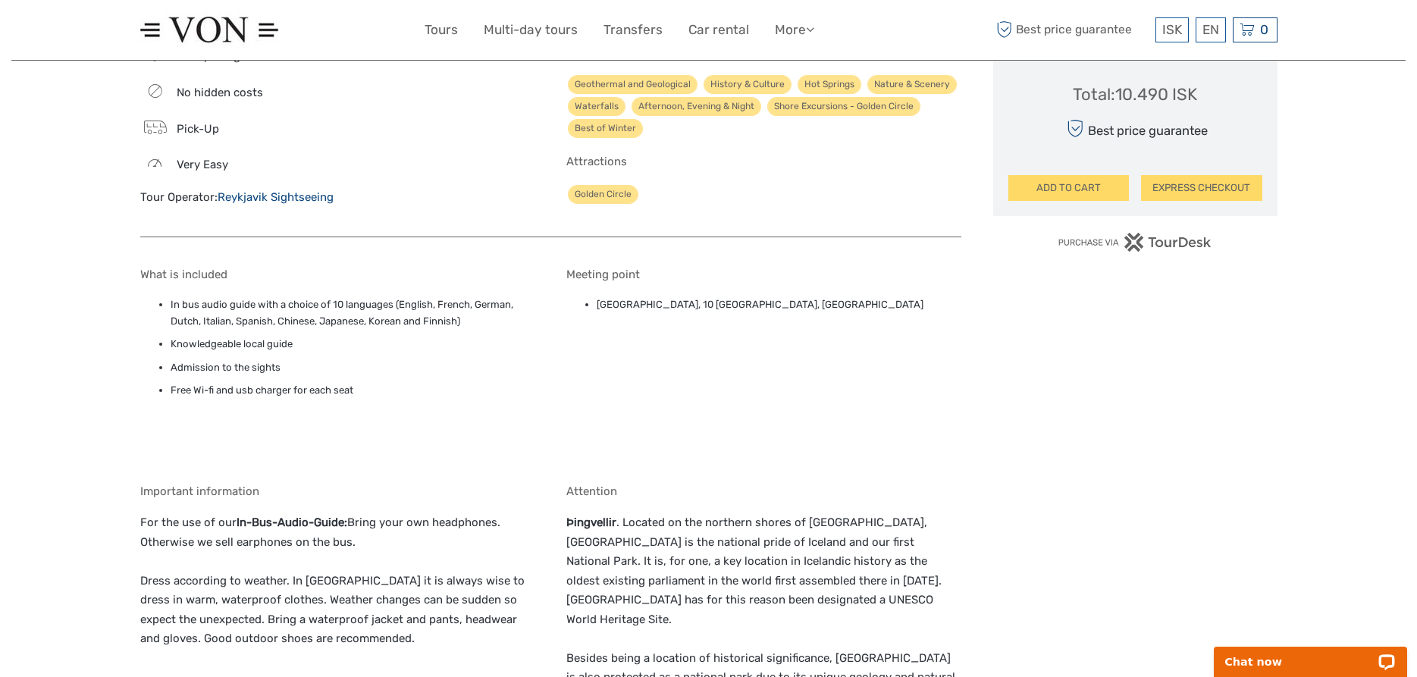
click at [795, 312] on li "Reykjavik Terminal, 10 Skógarhlíð, Reykjavík" at bounding box center [779, 304] width 365 height 17
drag, startPoint x: 786, startPoint y: 306, endPoint x: 591, endPoint y: 309, distance: 194.9
click at [597, 309] on li "Reykjavik Terminal, 10 Skógarhlíð, Reykjavík" at bounding box center [779, 304] width 365 height 17
copy li "Reykjavik Terminal, 10 Skógarhlíð, Reykjavík"
click at [728, 305] on li "Reykjavik Terminal, 10 Skógarhlíð, Reykjavík" at bounding box center [779, 304] width 365 height 17
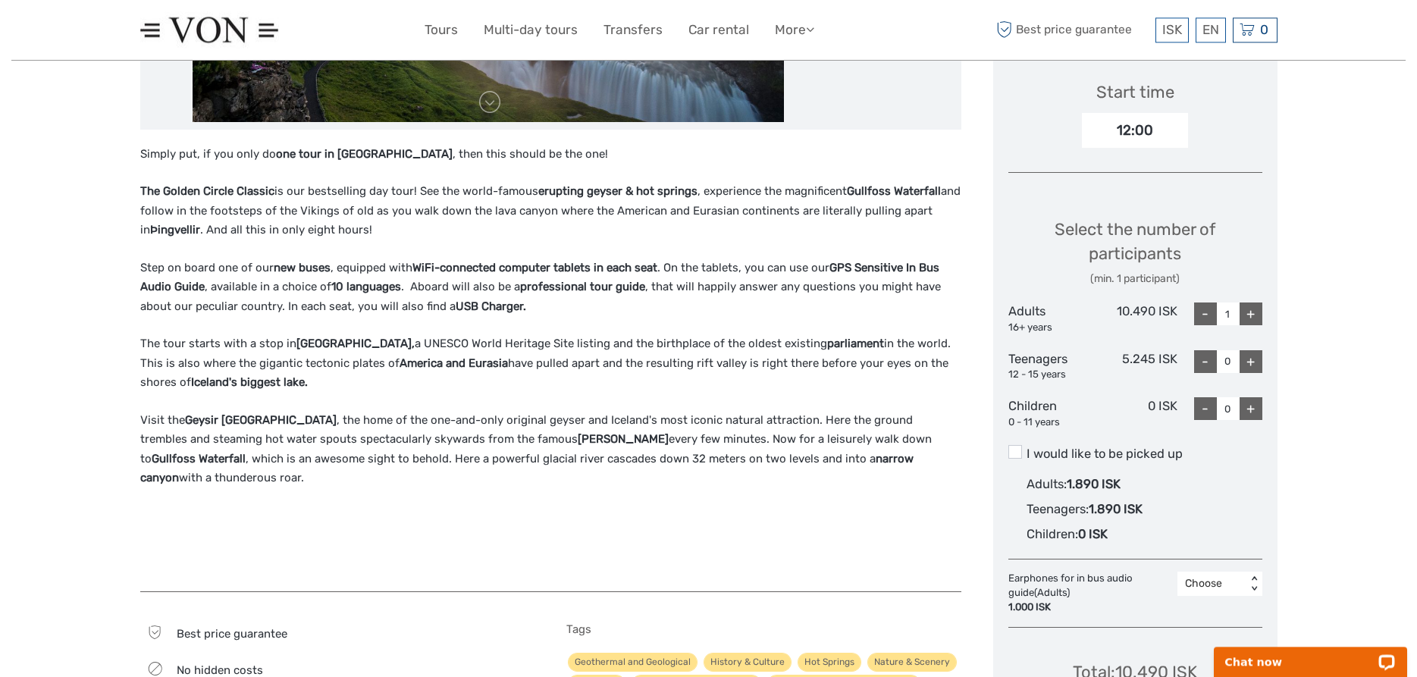
scroll to position [541, 0]
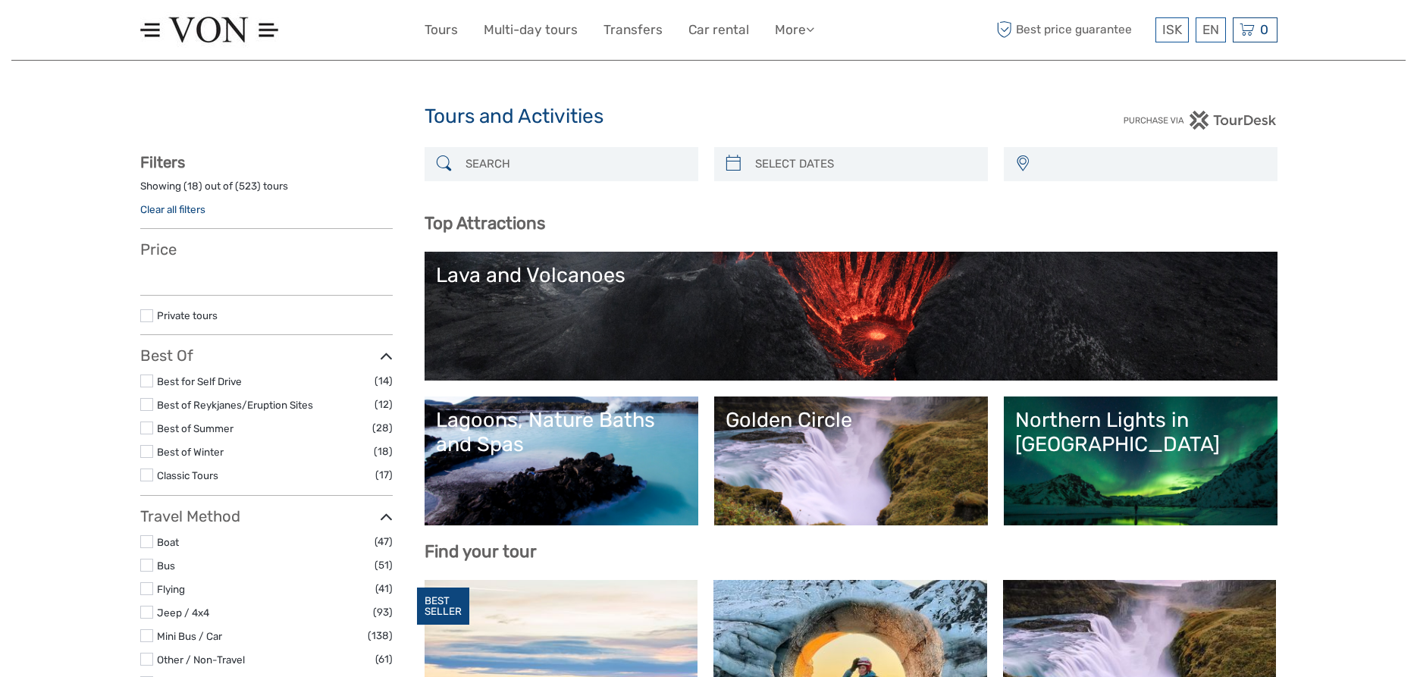
select select
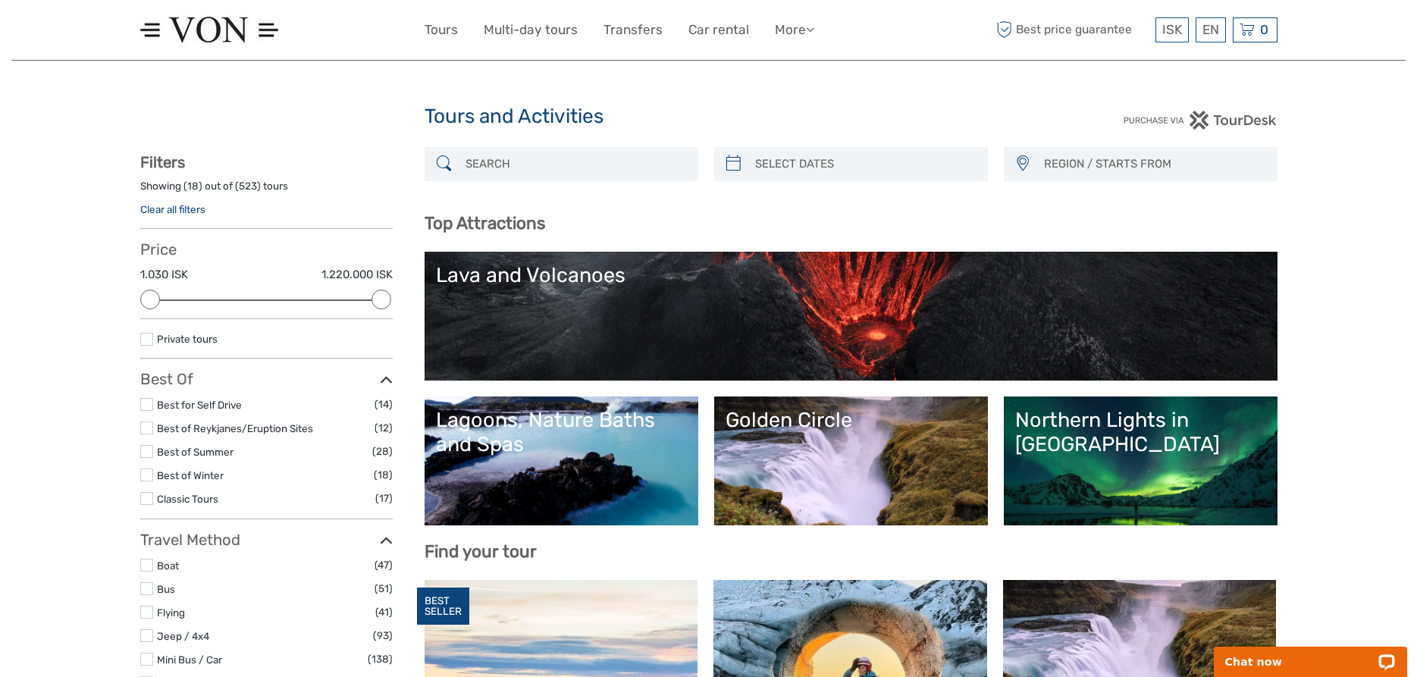
click at [1234, 117] on img at bounding box center [1200, 120] width 154 height 19
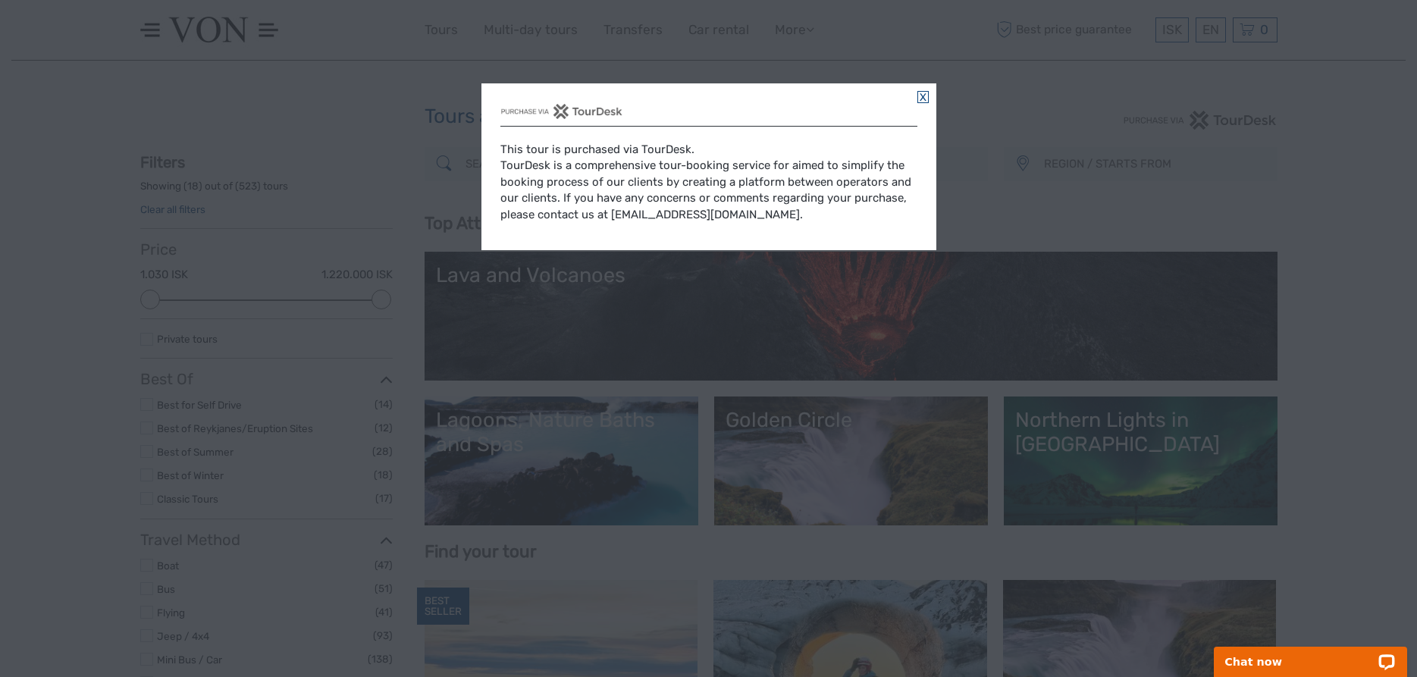
click at [924, 98] on link at bounding box center [923, 97] width 11 height 12
